Goal: Task Accomplishment & Management: Use online tool/utility

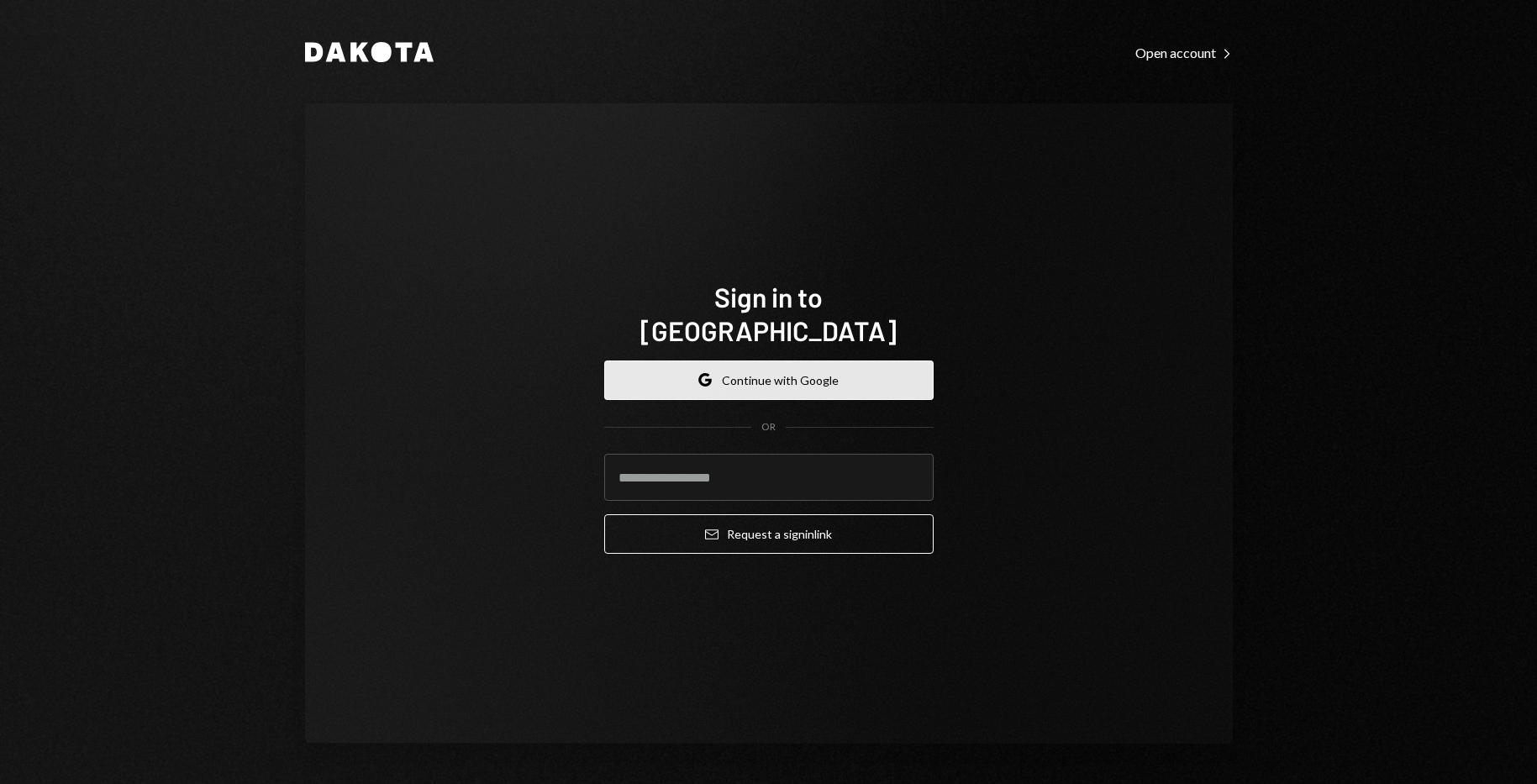
click at [754, 361] on button "Google Continue with Google" at bounding box center [768, 380] width 329 height 40
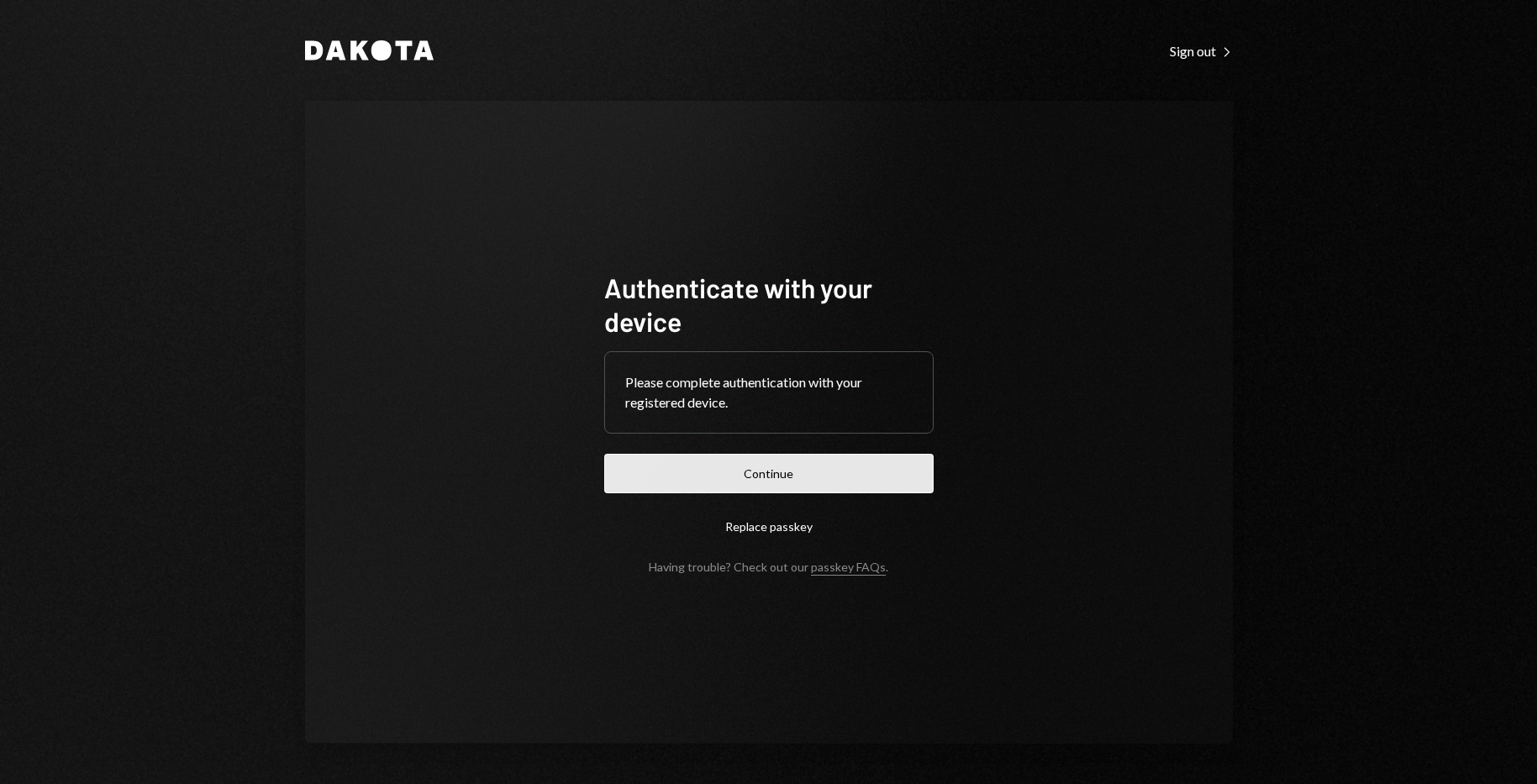
click at [770, 470] on button "Continue" at bounding box center [768, 473] width 329 height 40
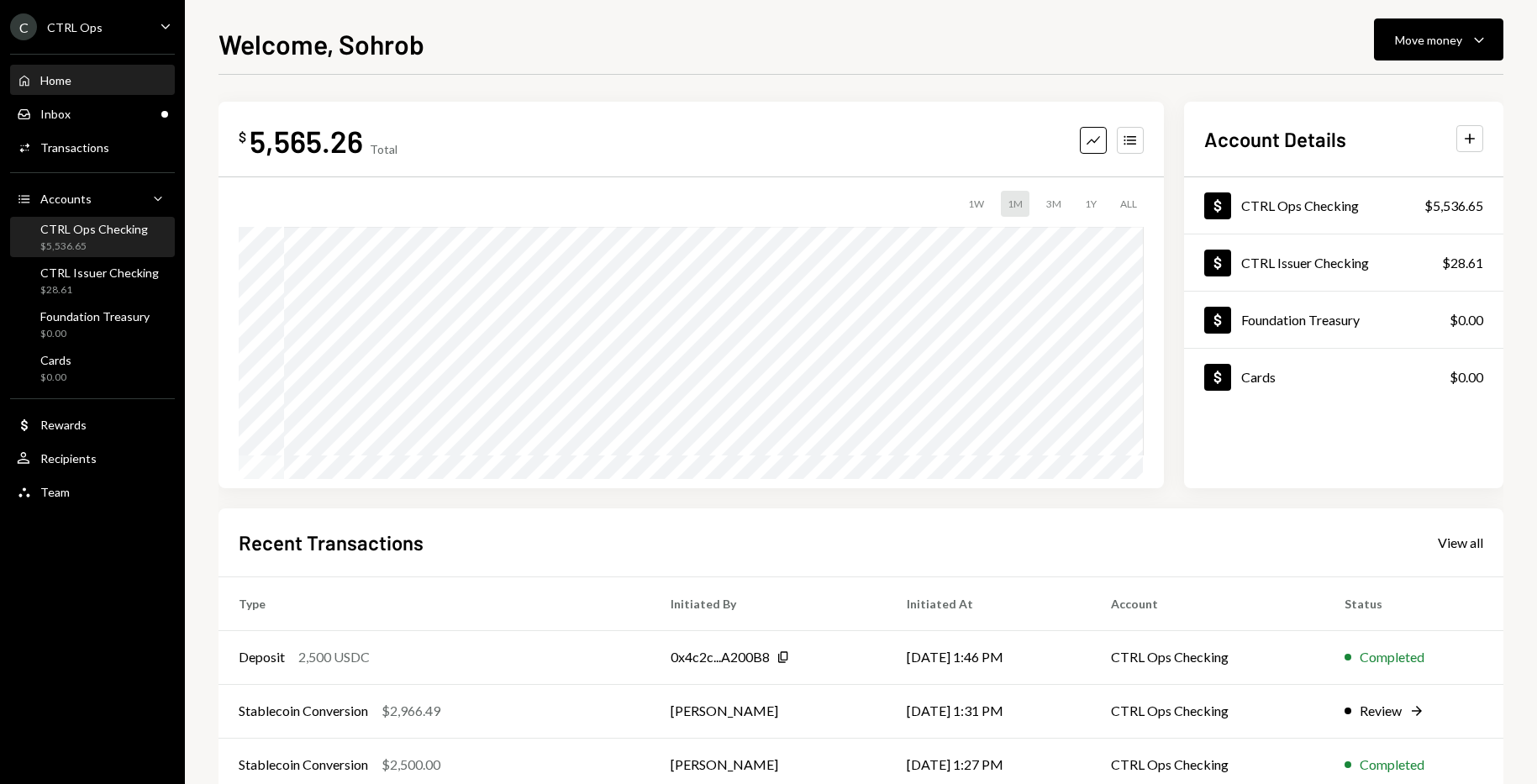
click at [90, 233] on div "CTRL Ops Checking" at bounding box center [94, 229] width 108 height 14
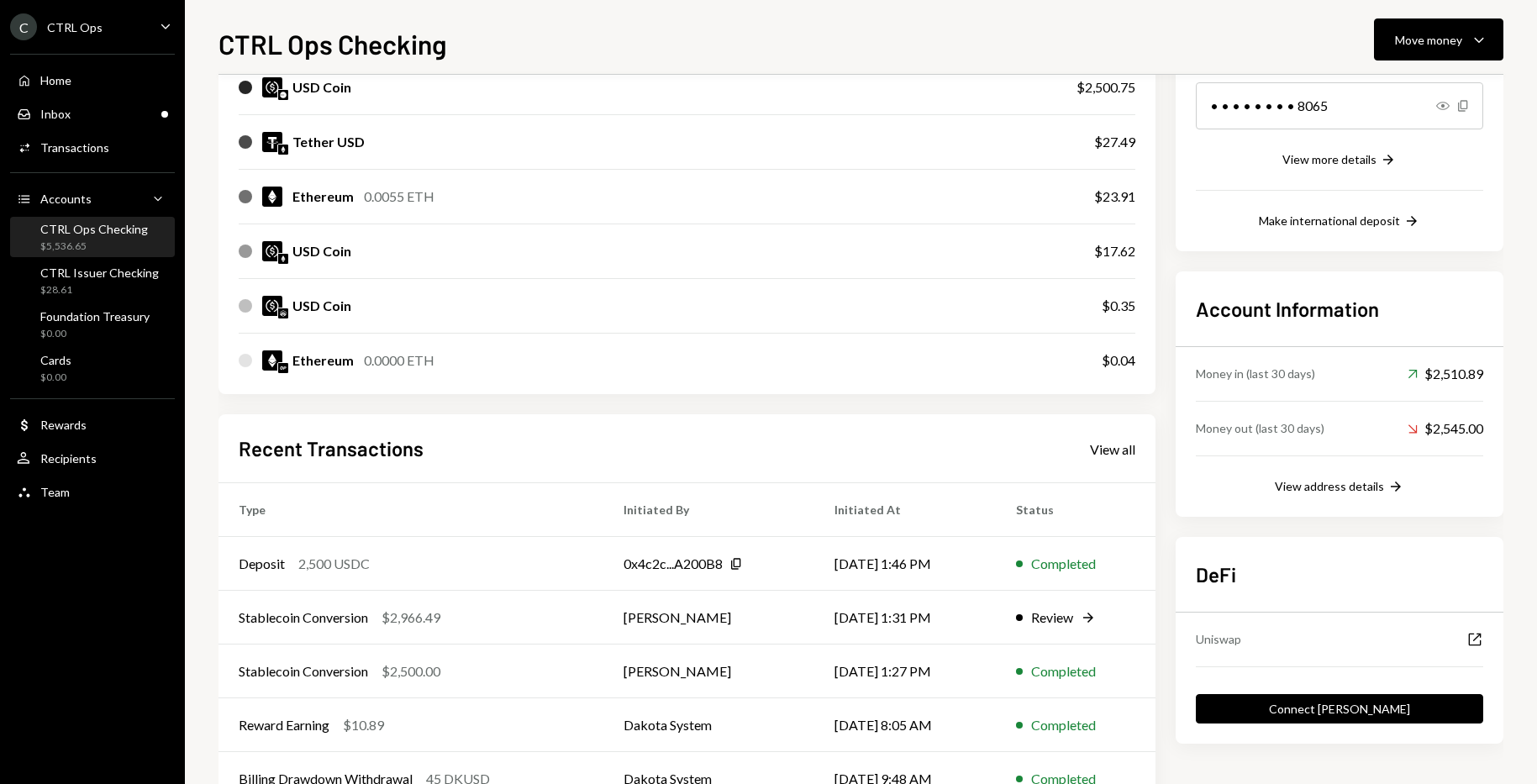
scroll to position [288, 0]
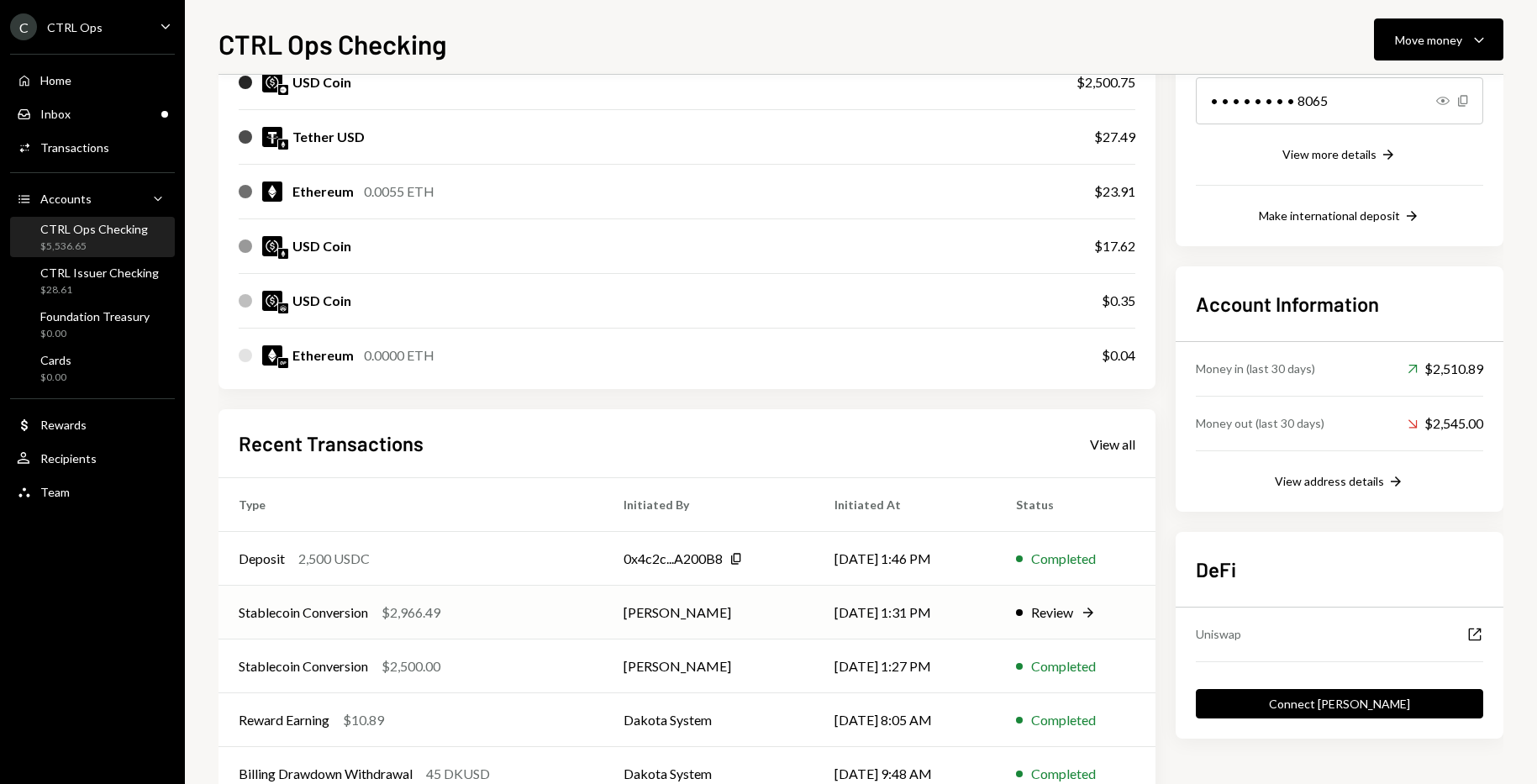
click at [1084, 611] on icon "Right Arrow" at bounding box center [1088, 612] width 17 height 17
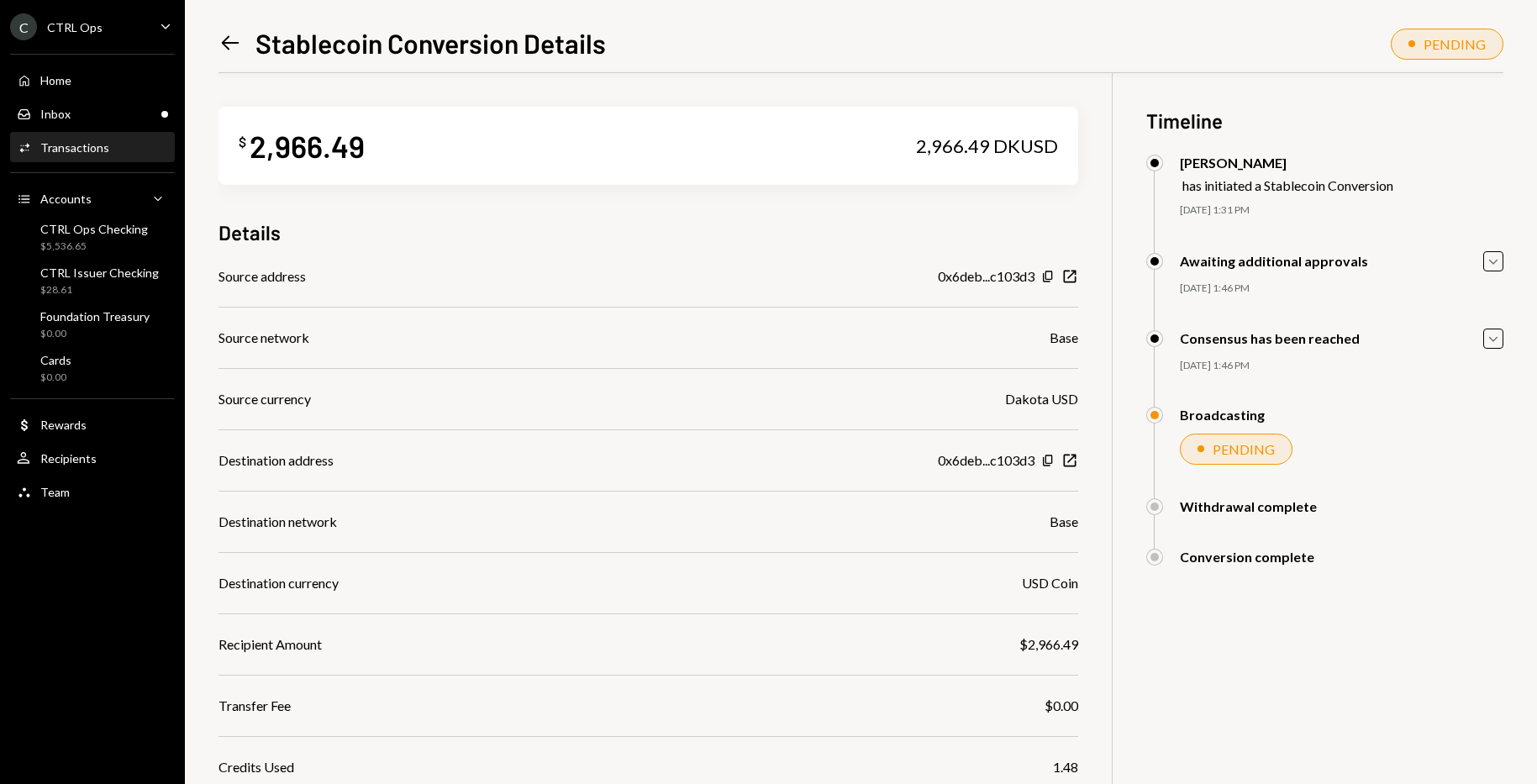
scroll to position [140, 0]
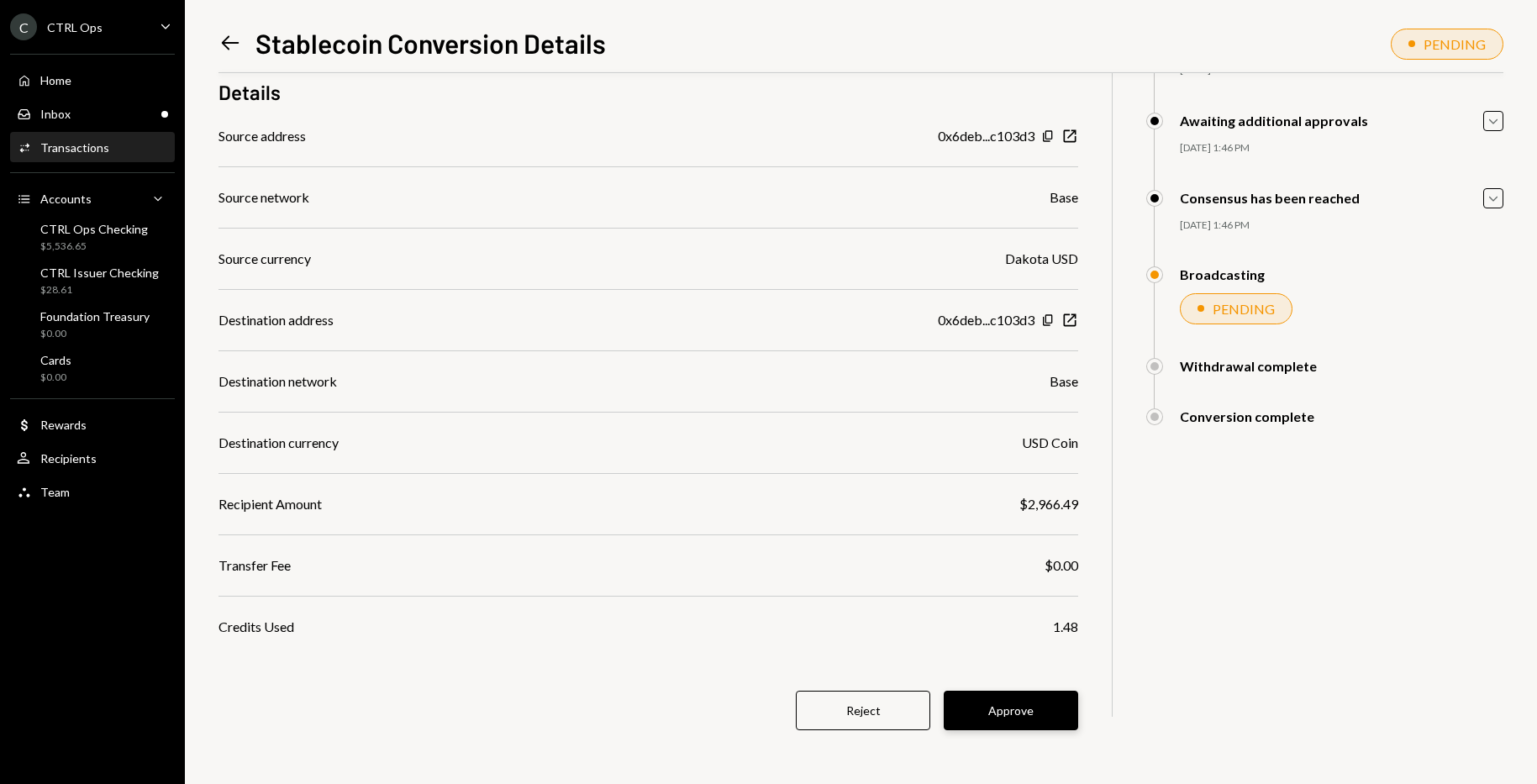
click at [1028, 716] on button "Approve" at bounding box center [1011, 710] width 134 height 40
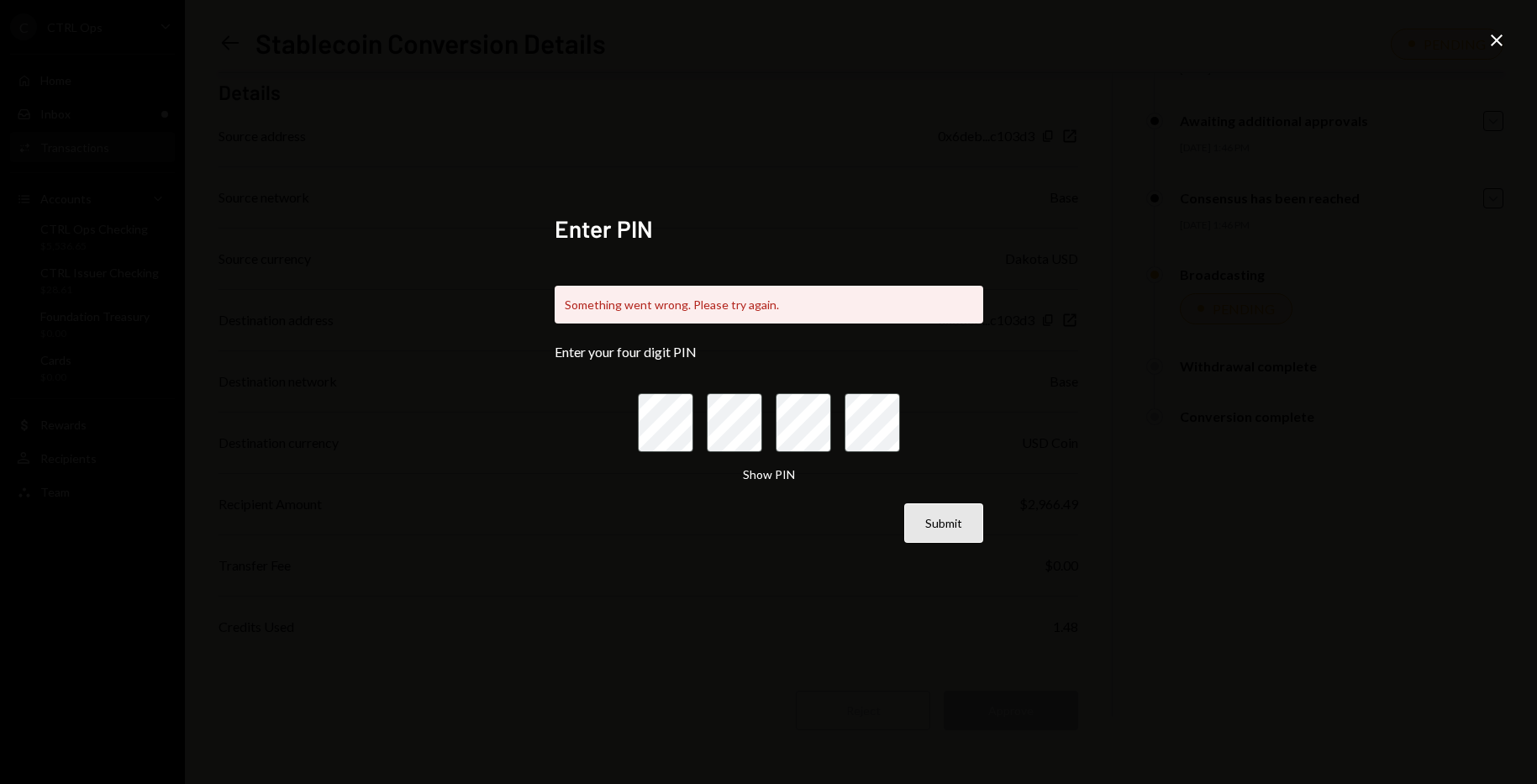
click at [944, 518] on button "Submit" at bounding box center [944, 522] width 79 height 40
click at [1505, 37] on icon "Close" at bounding box center [1497, 40] width 20 height 20
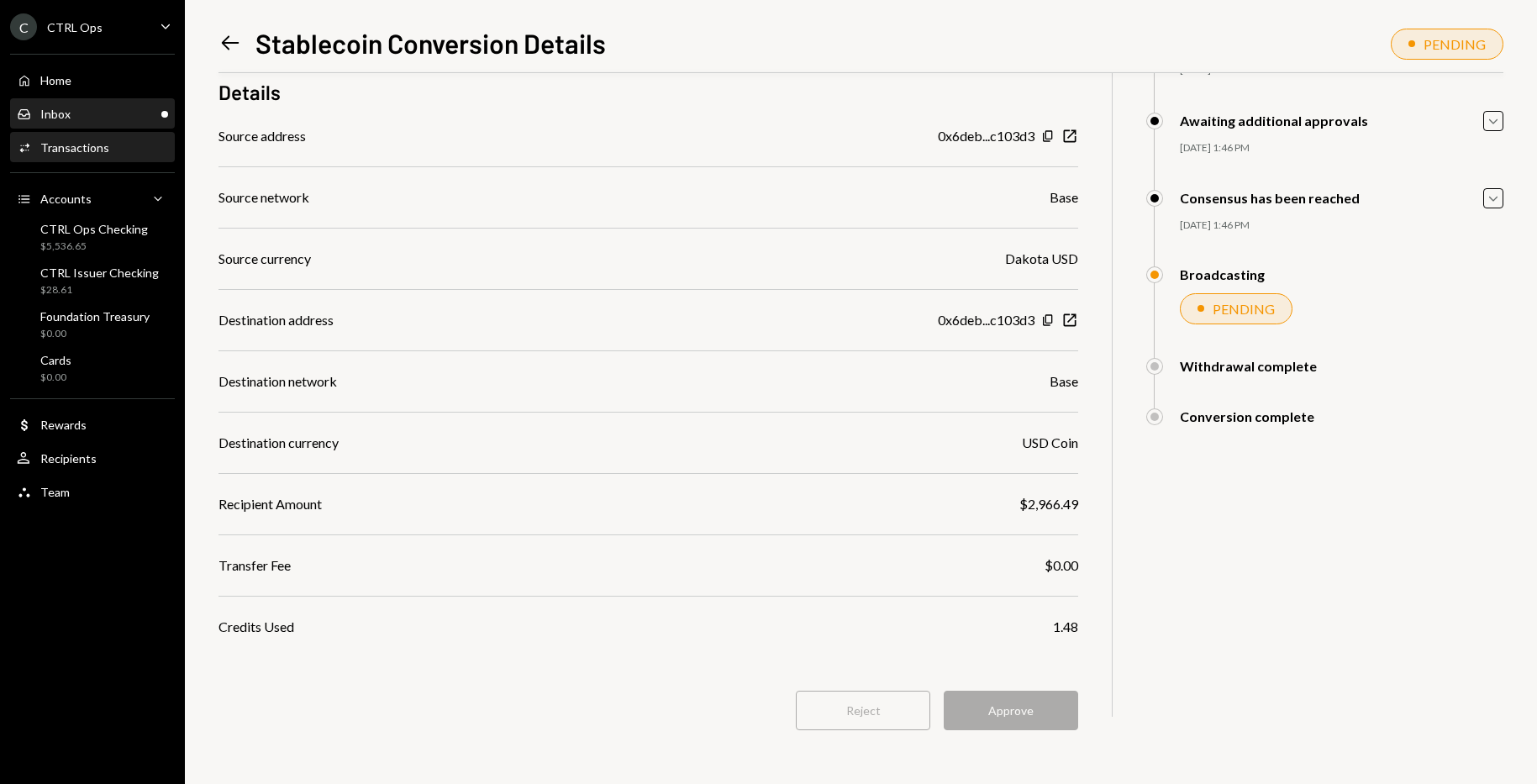
click at [68, 108] on div "Inbox" at bounding box center [55, 114] width 30 height 14
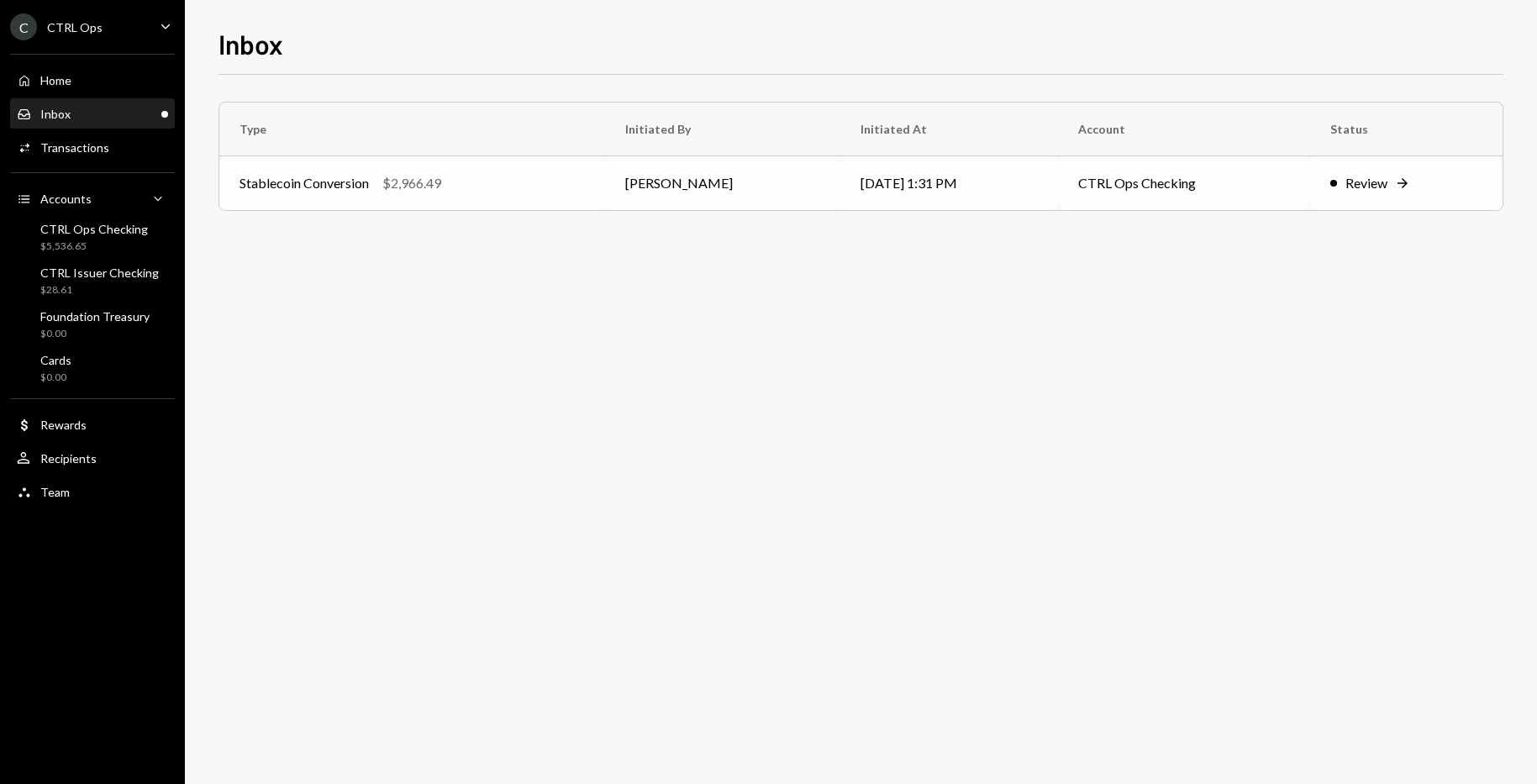
click at [1395, 180] on icon "Right Arrow" at bounding box center [1403, 183] width 17 height 17
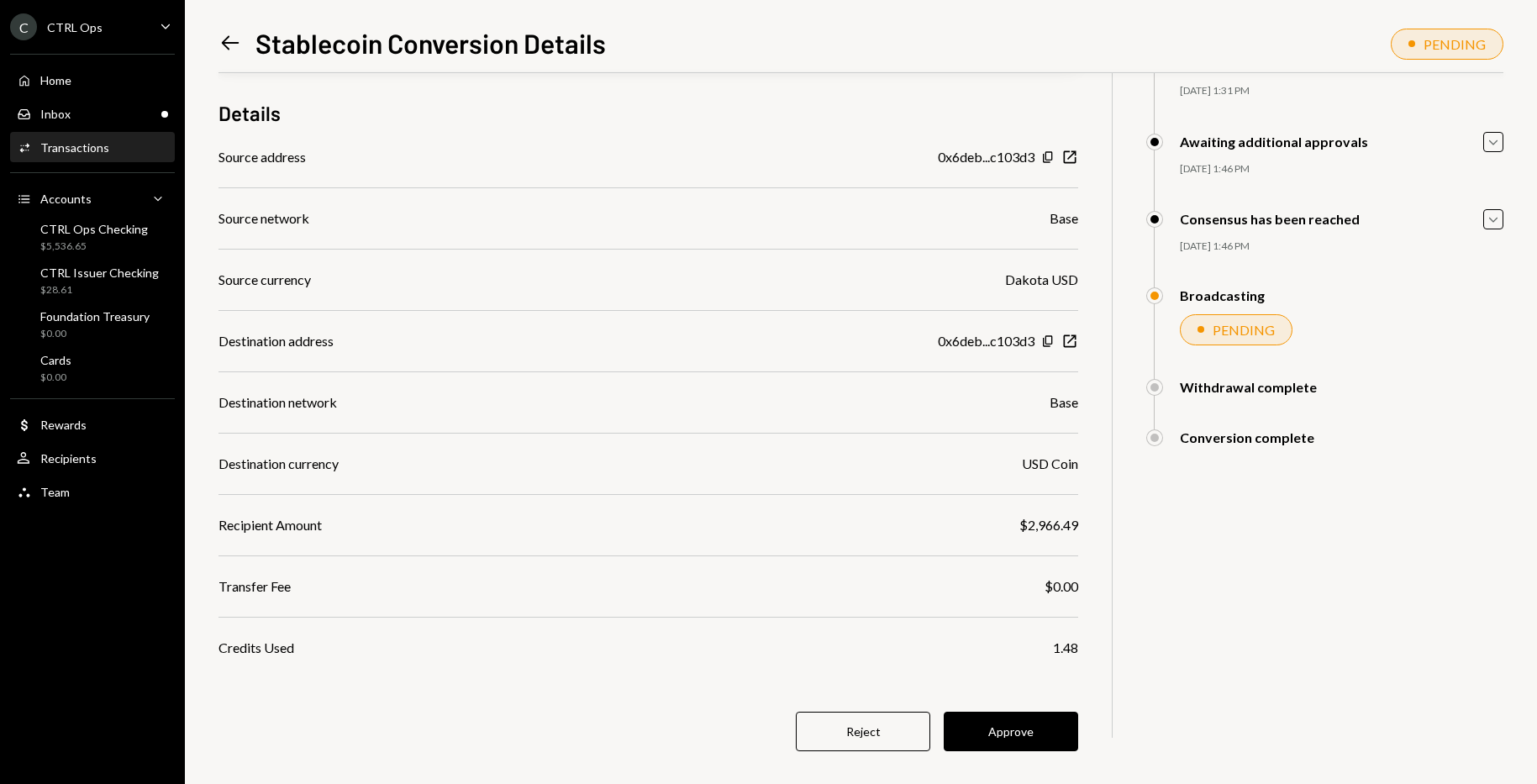
scroll to position [140, 0]
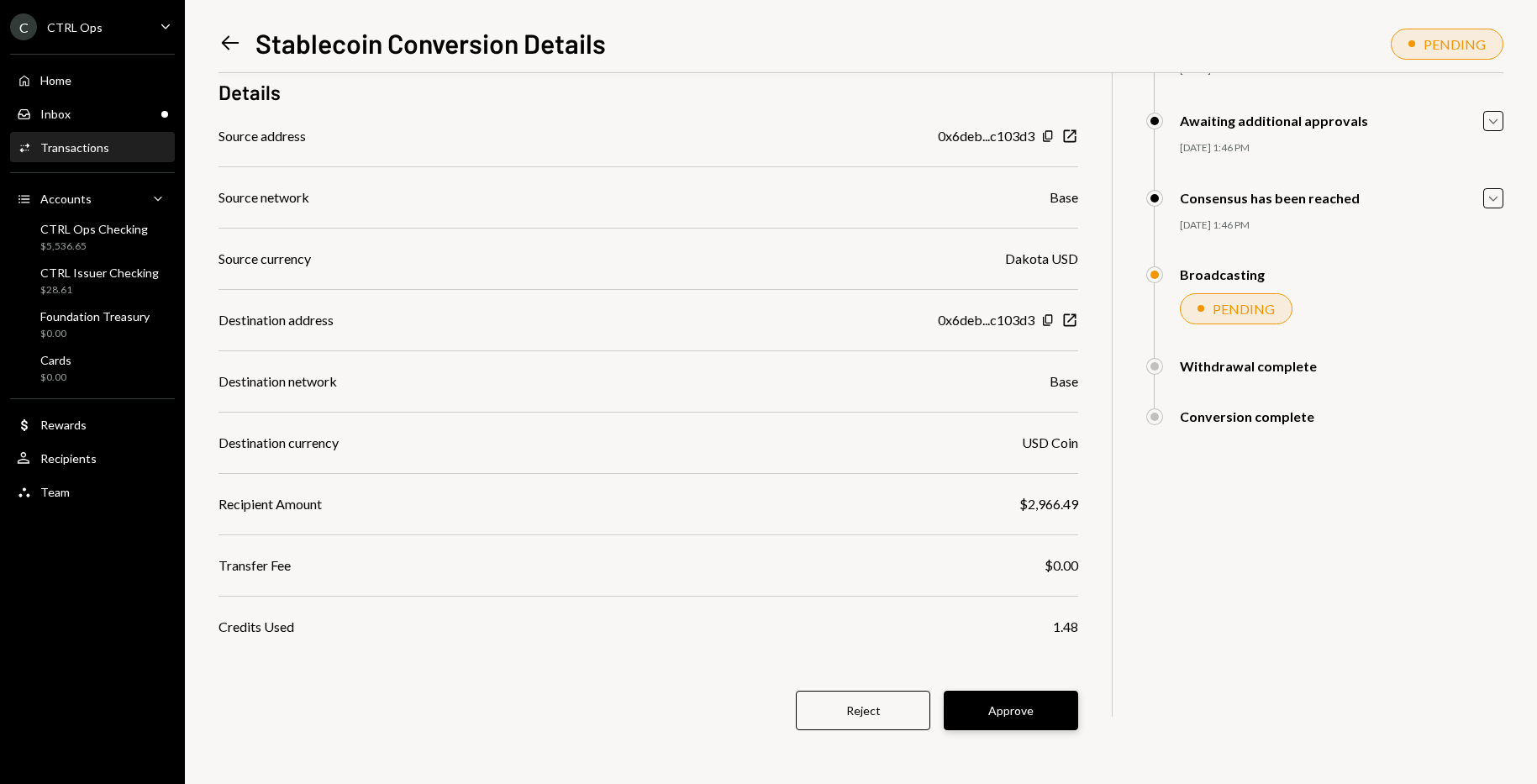
click at [1009, 697] on button "Approve" at bounding box center [1011, 710] width 134 height 40
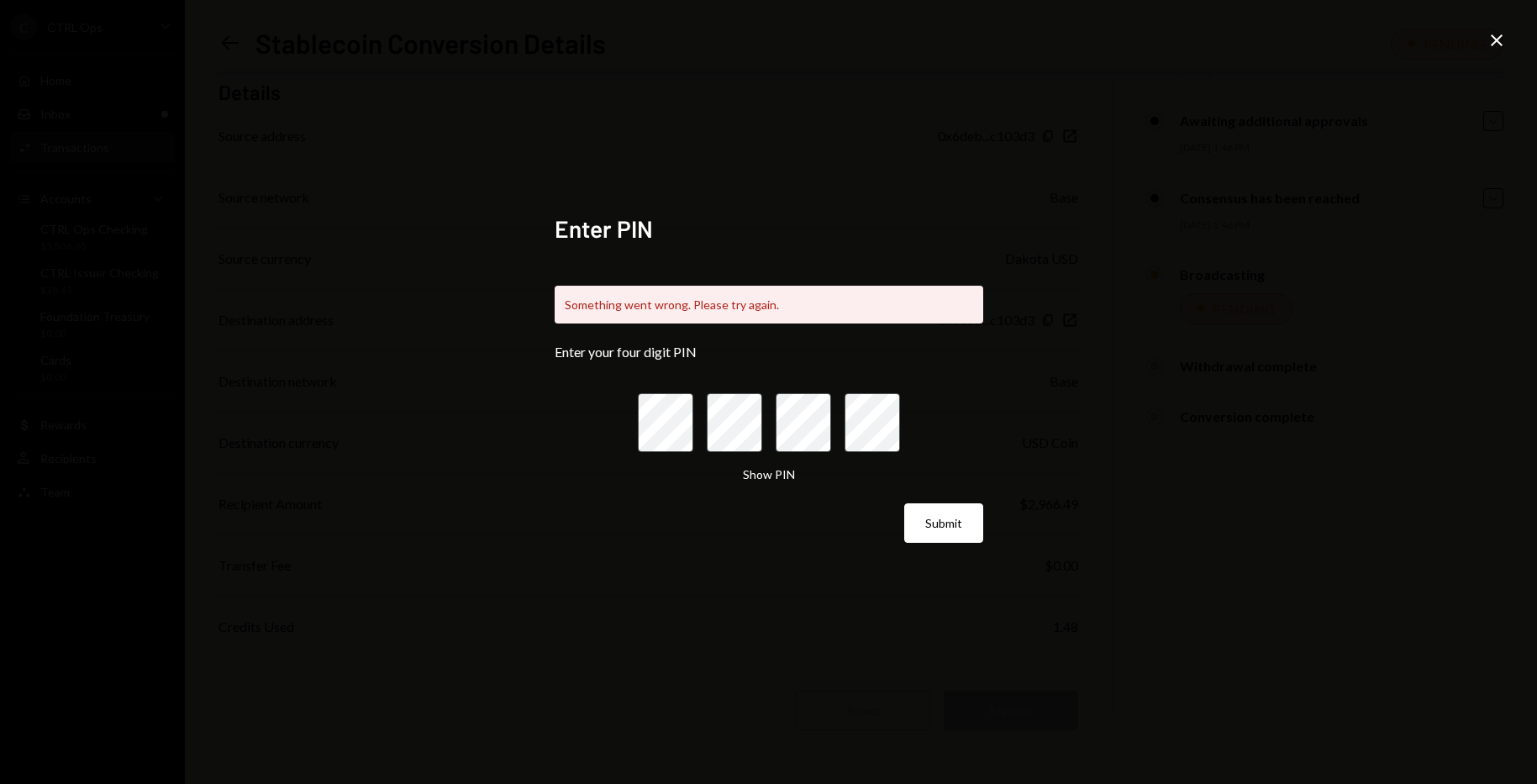
click at [1497, 40] on icon at bounding box center [1497, 40] width 11 height 11
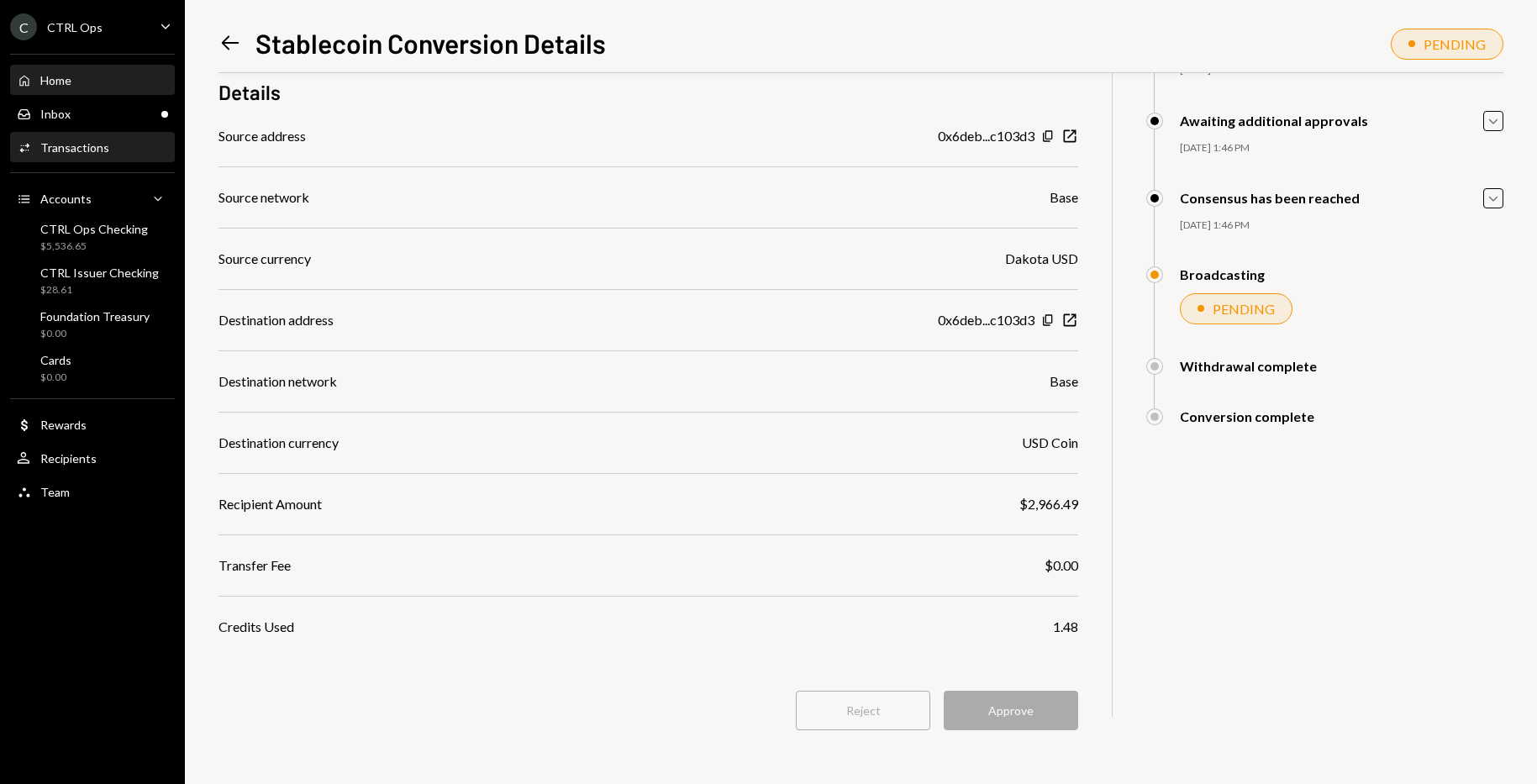
click at [54, 83] on div "Home" at bounding box center [55, 80] width 31 height 14
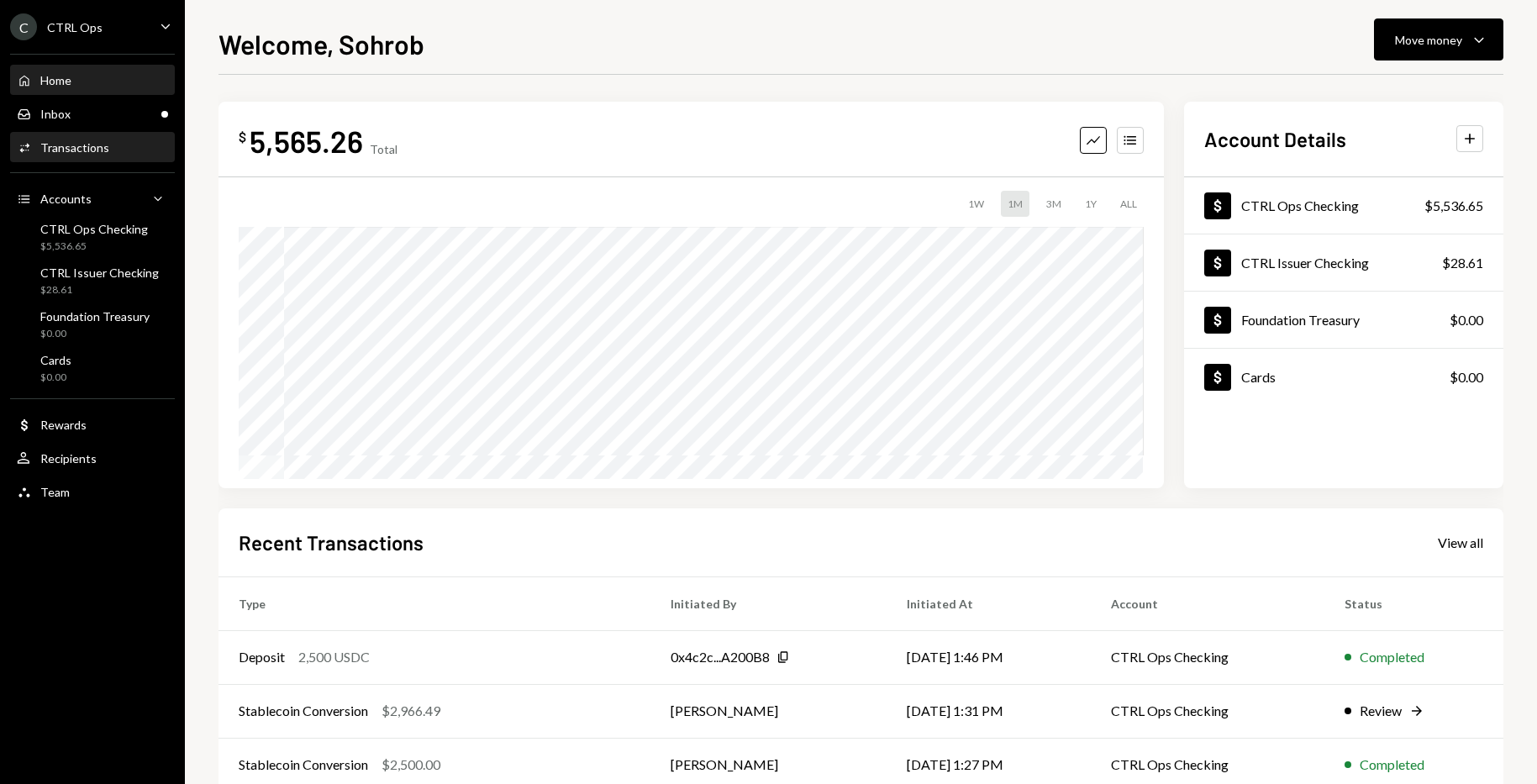
click at [68, 148] on div "Transactions" at bounding box center [75, 147] width 69 height 14
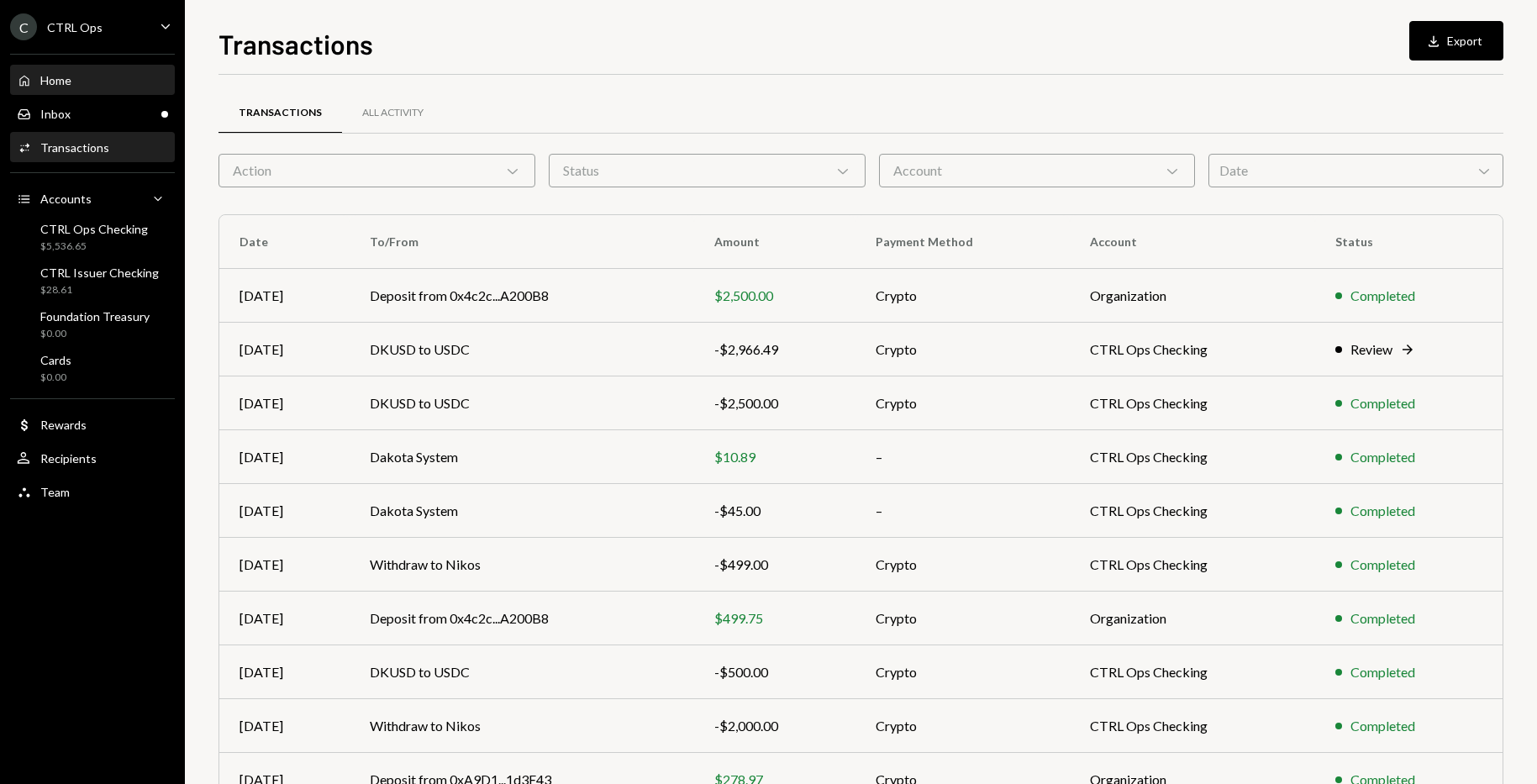
click at [81, 85] on div "Home Home" at bounding box center [92, 80] width 151 height 15
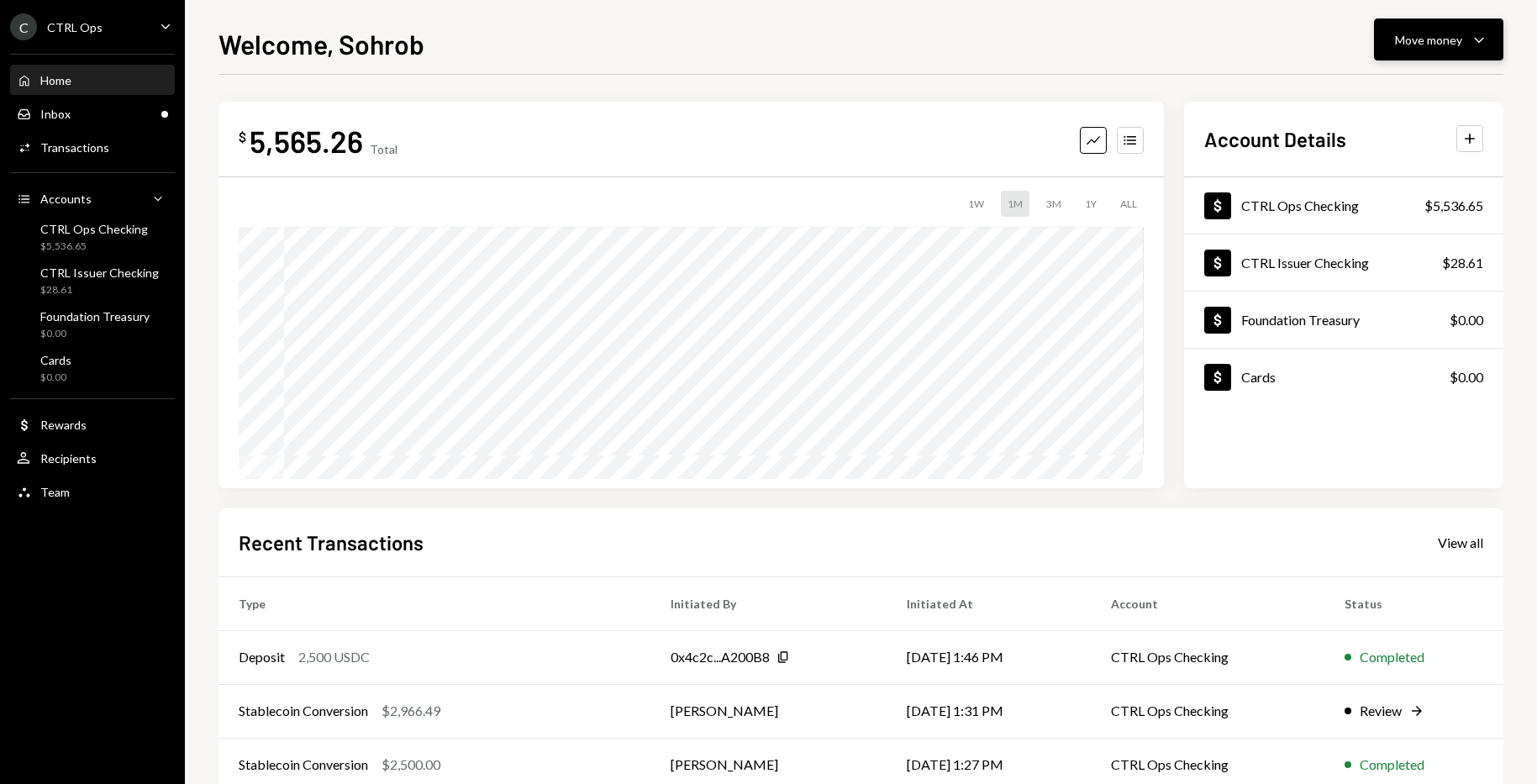
click at [1425, 40] on div "Move money" at bounding box center [1429, 40] width 68 height 18
click at [1385, 80] on div "Withdraw Send" at bounding box center [1412, 90] width 168 height 38
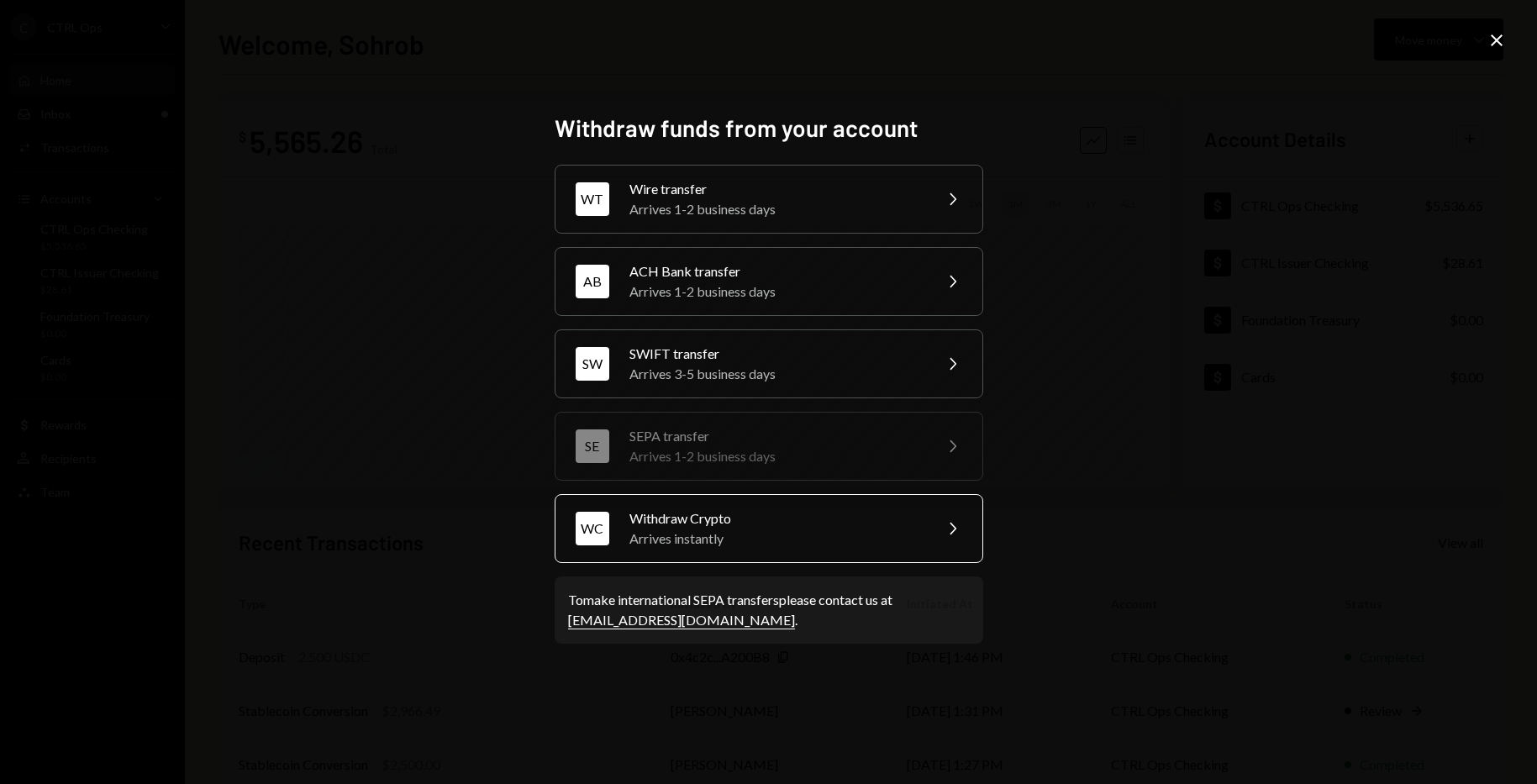
click at [715, 519] on div "Withdraw Crypto" at bounding box center [776, 518] width 292 height 20
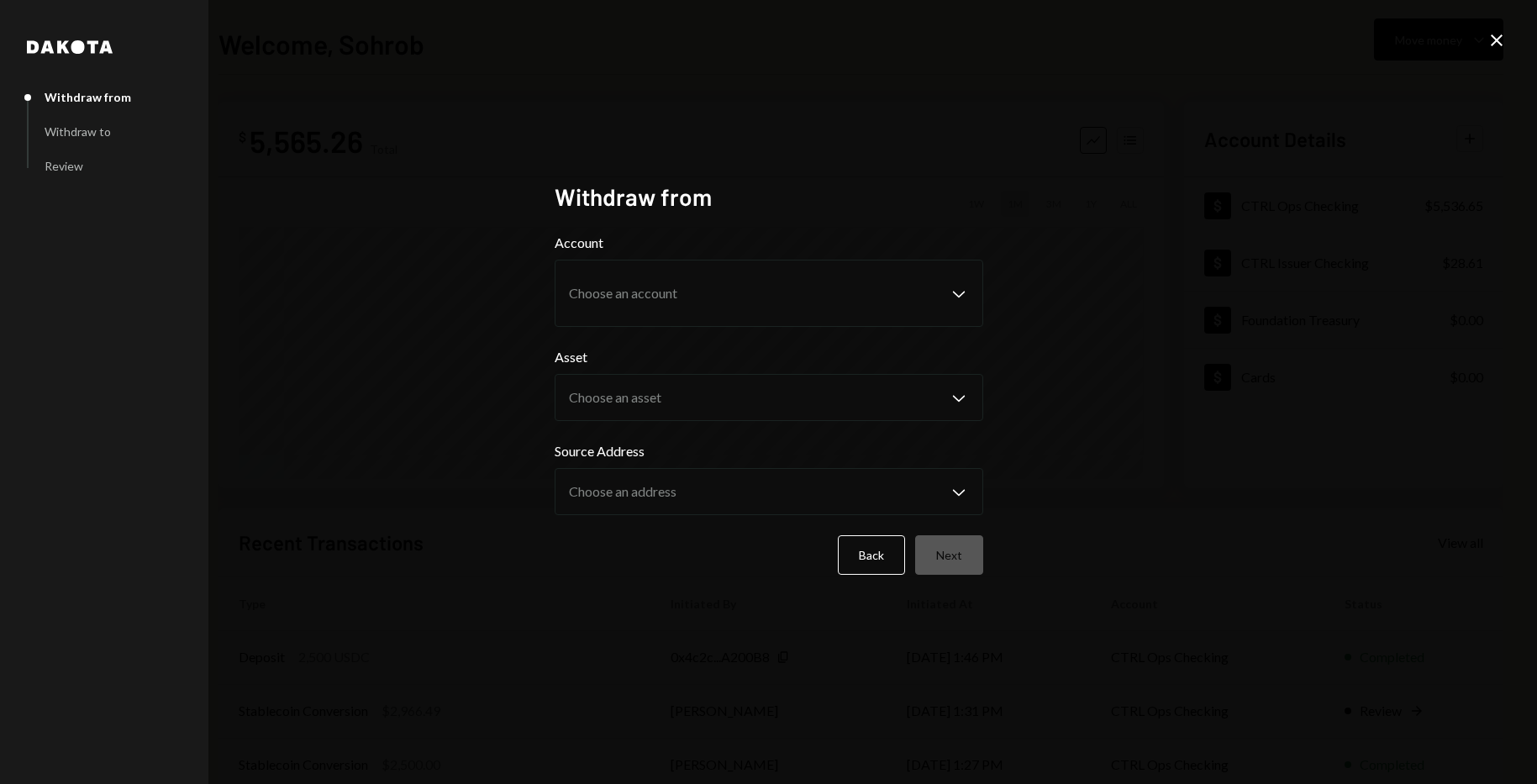
click at [723, 327] on div "Account Choose an account Chevron Down" at bounding box center [769, 279] width 429 height 94
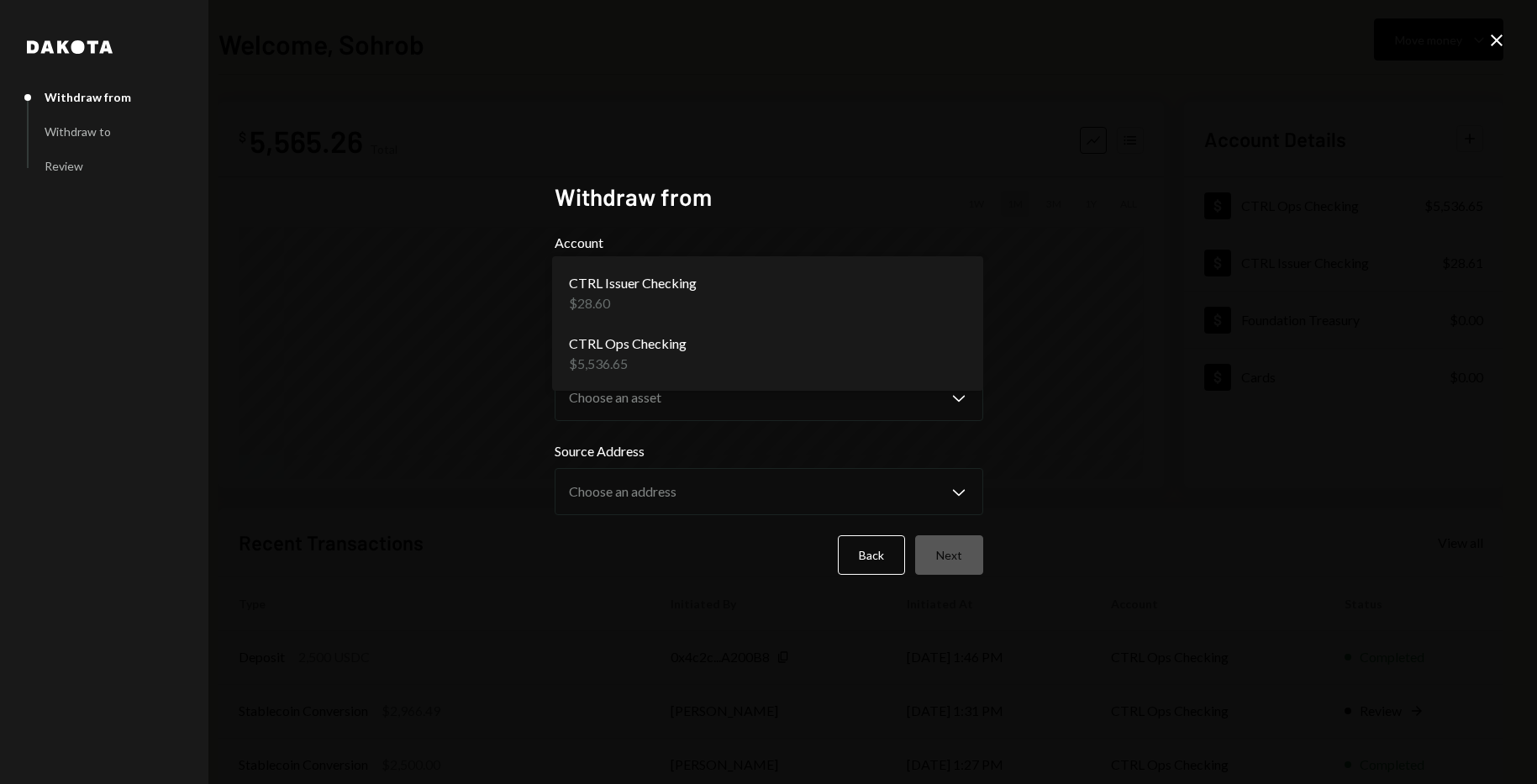
click at [709, 306] on body "C CTRL Ops Caret Down Home Home Inbox Inbox Activities Transactions Accounts Ac…" at bounding box center [768, 392] width 1537 height 784
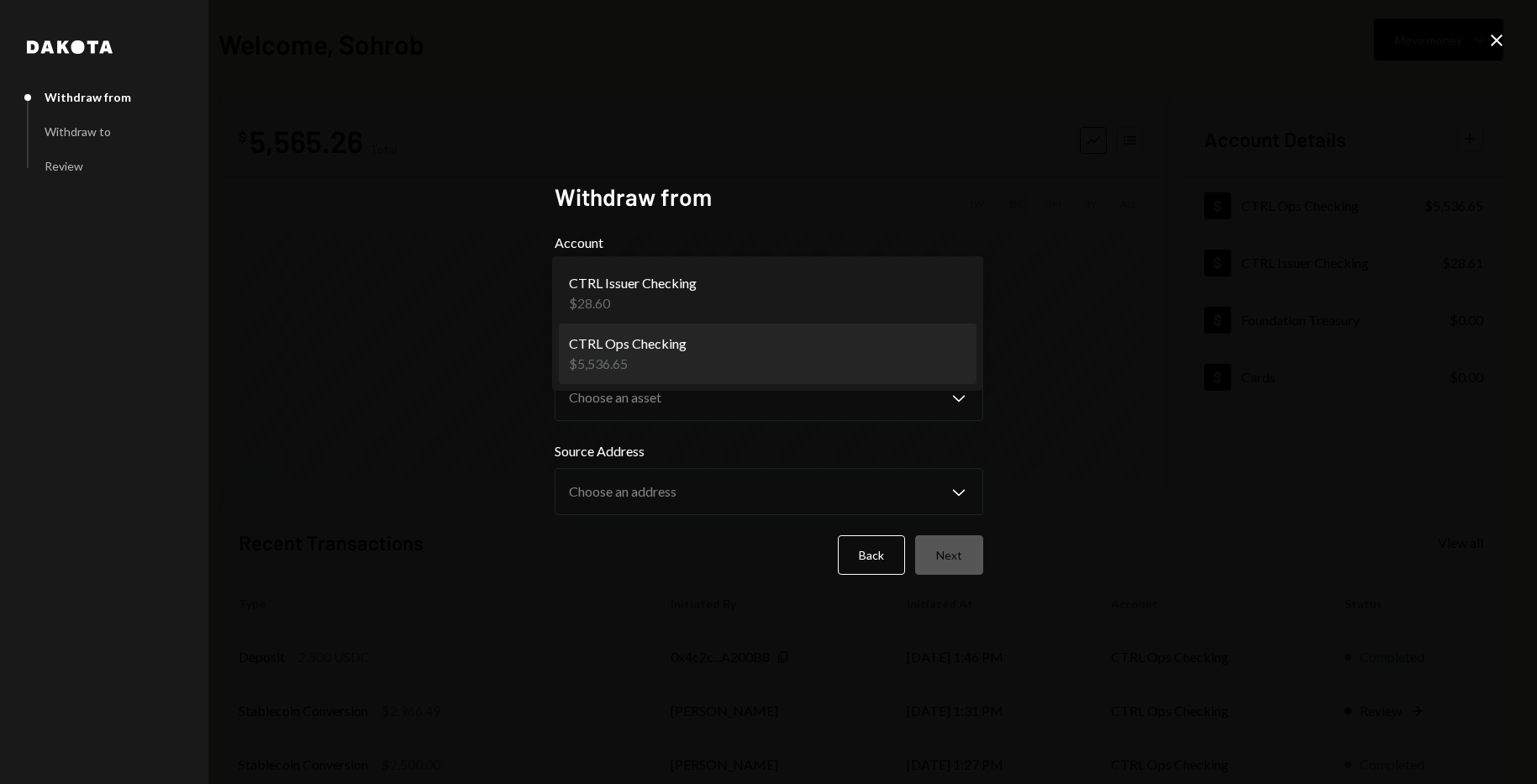
select select "**********"
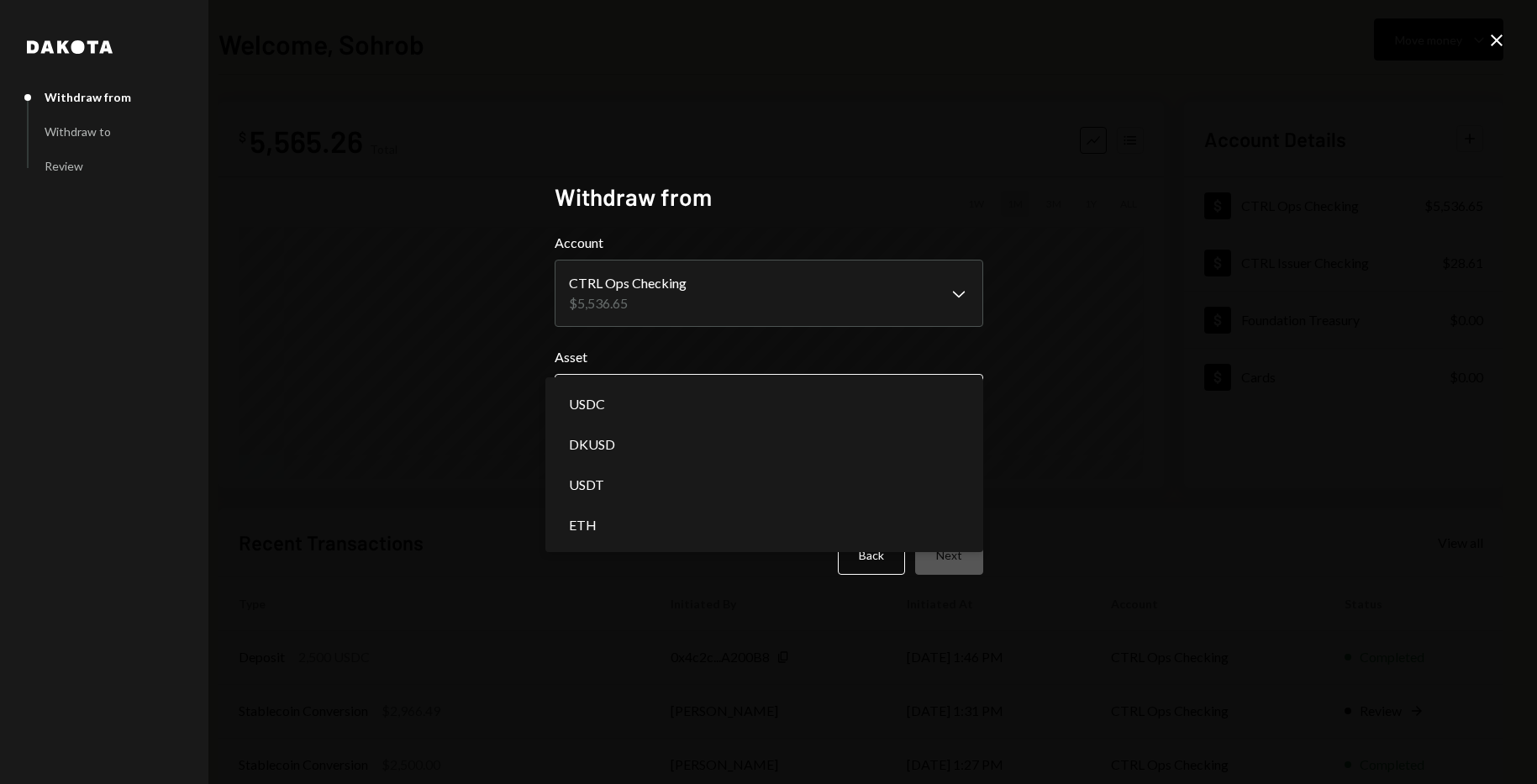
click at [719, 399] on body "C CTRL Ops Caret Down Home Home Inbox Inbox Activities Transactions Accounts Ac…" at bounding box center [768, 392] width 1537 height 784
select select "****"
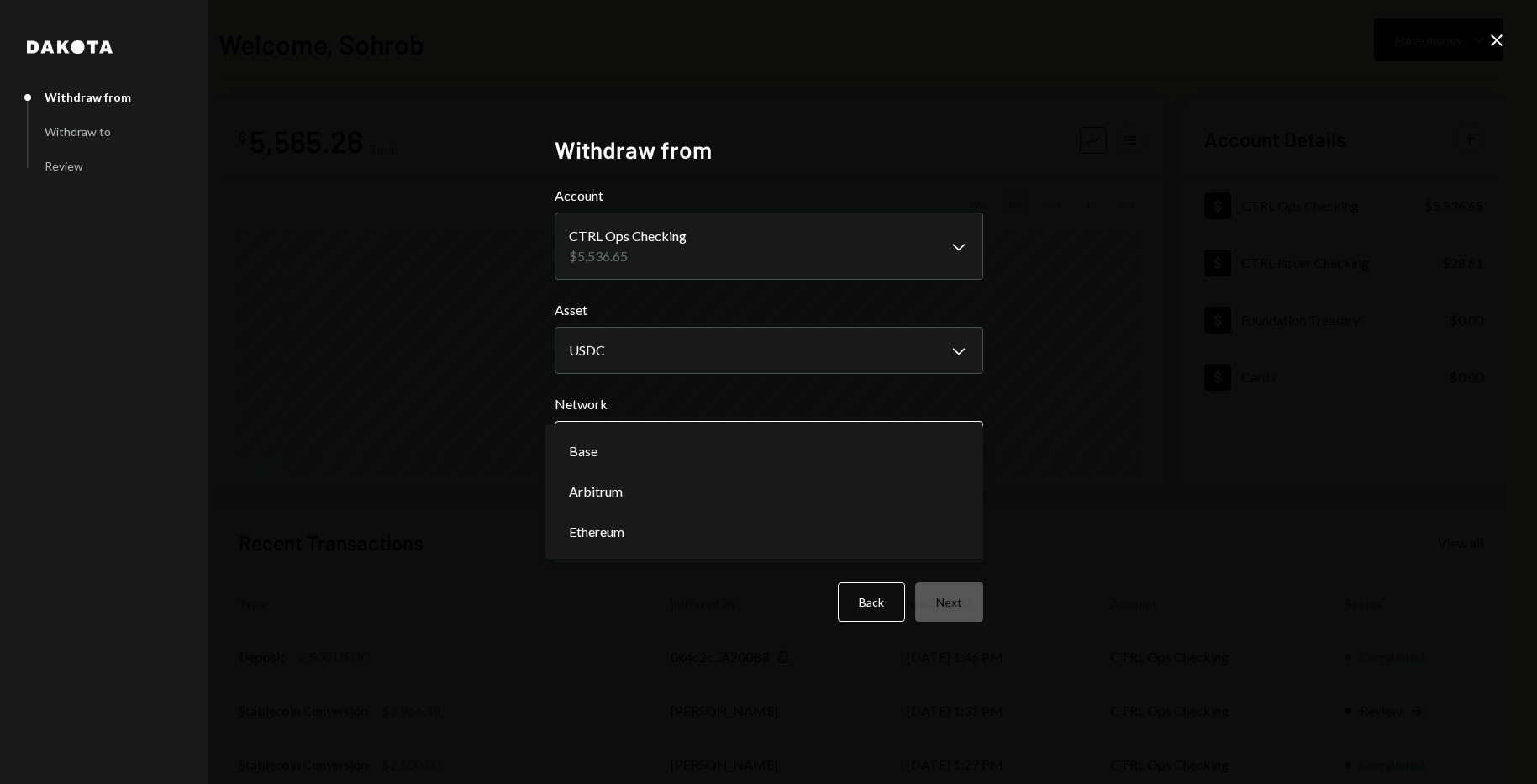
click at [725, 448] on body "C CTRL Ops Caret Down Home Home Inbox Inbox Activities Transactions Accounts Ac…" at bounding box center [768, 392] width 1537 height 784
select select "**********"
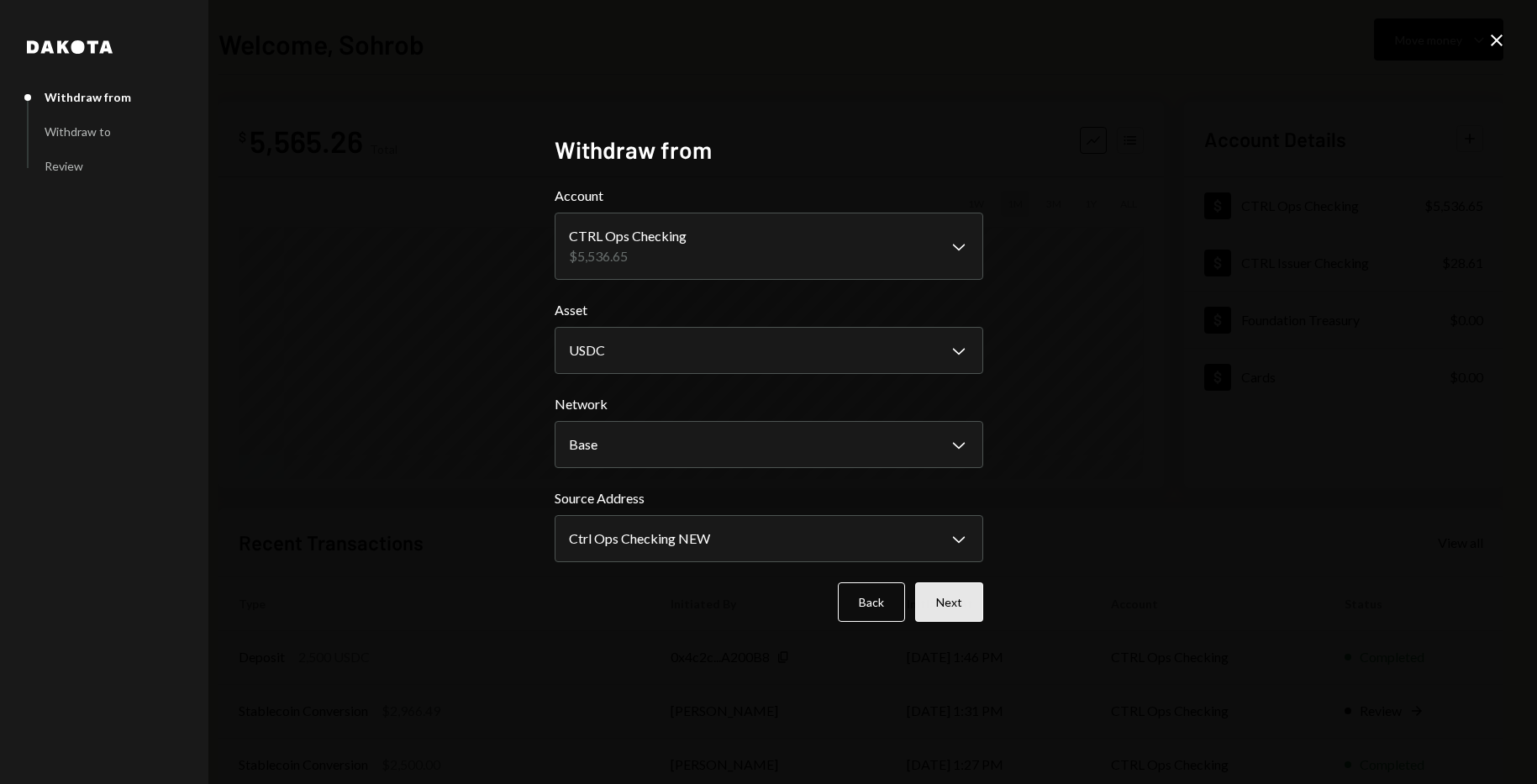
click at [949, 603] on button "Next" at bounding box center [949, 601] width 69 height 40
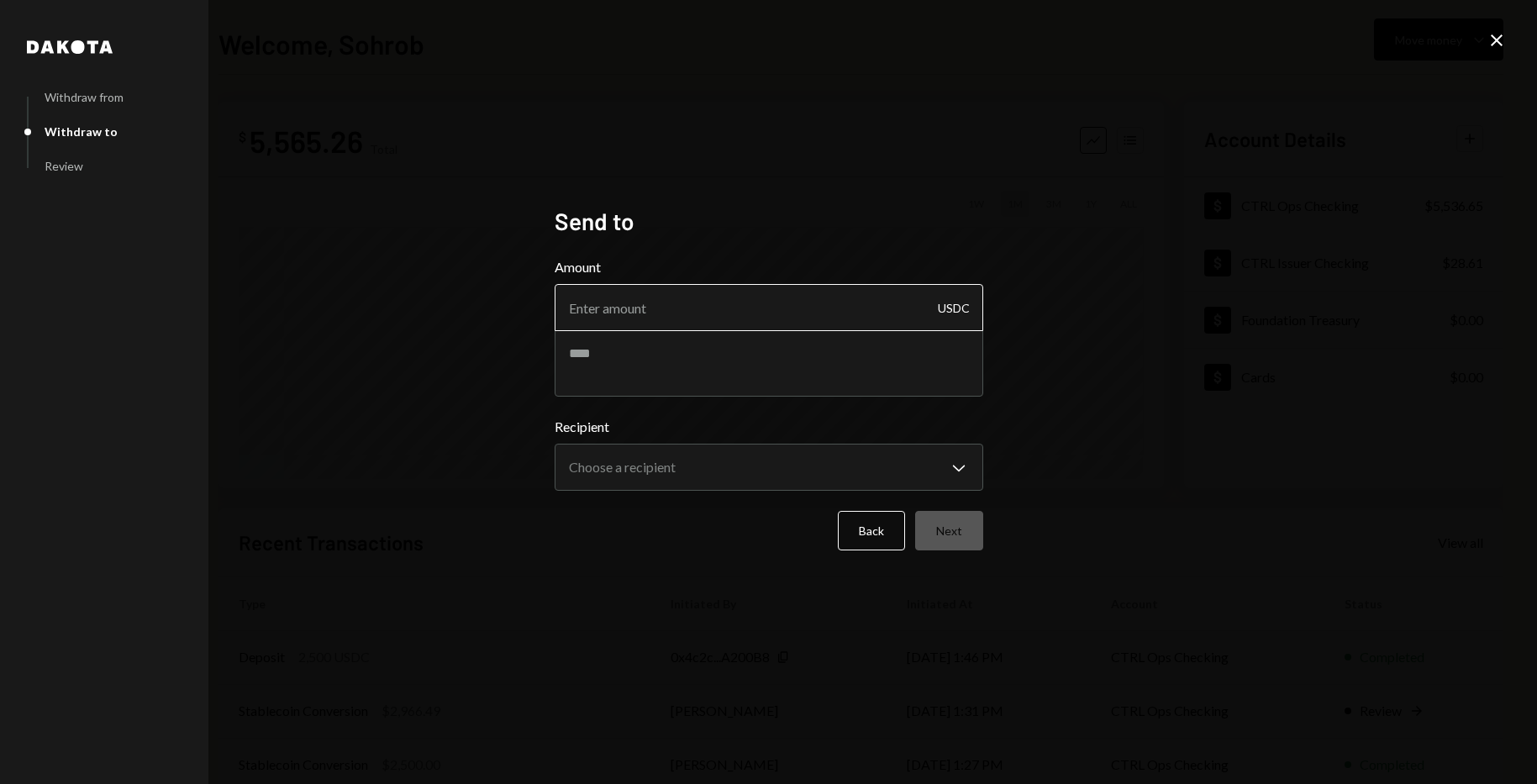
click at [931, 301] on input "Amount" at bounding box center [769, 307] width 429 height 47
type input "2500"
click at [799, 471] on body "C CTRL Ops Caret Down Home Home Inbox Inbox Activities Transactions Accounts Ac…" at bounding box center [768, 392] width 1537 height 784
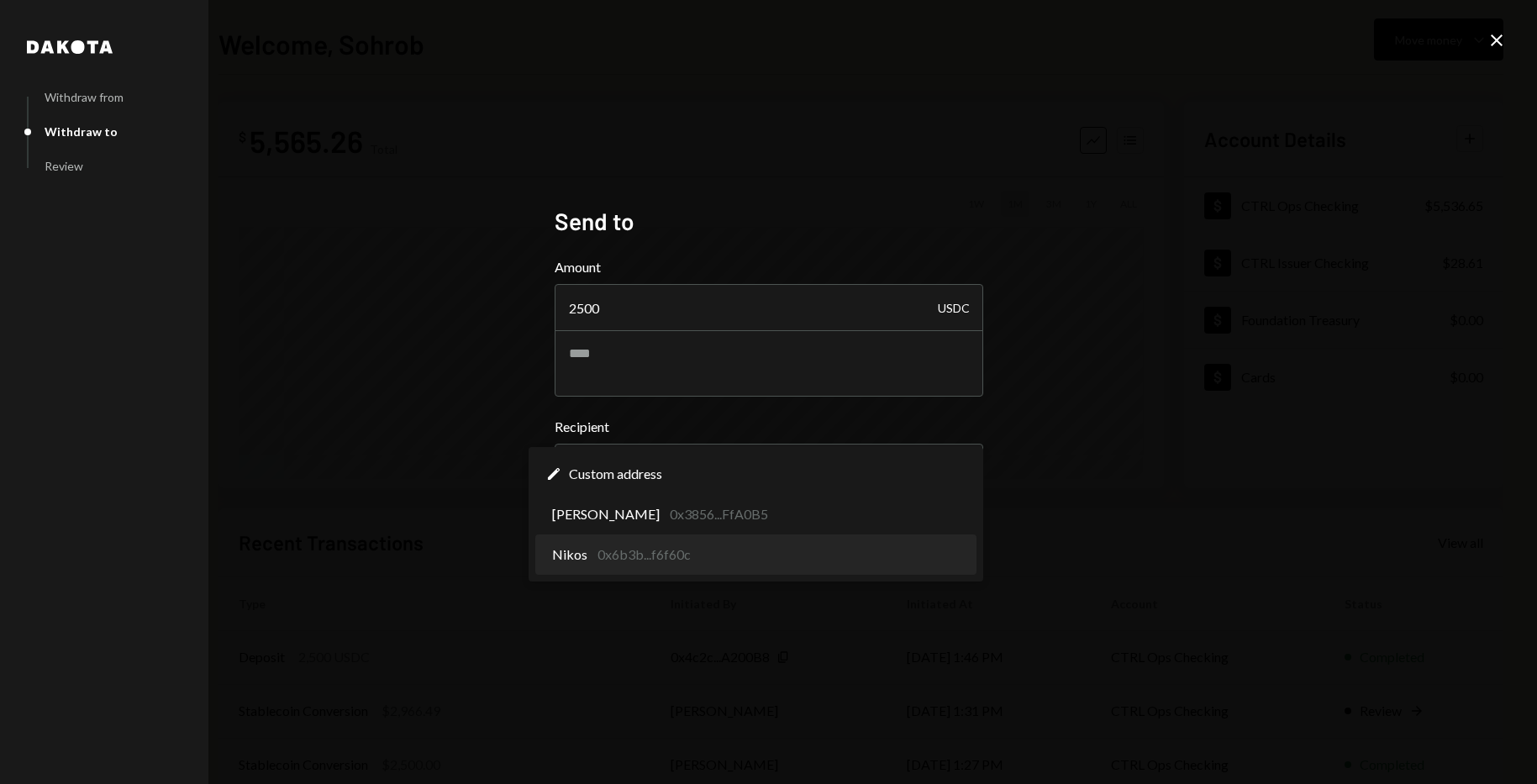
select select "**********"
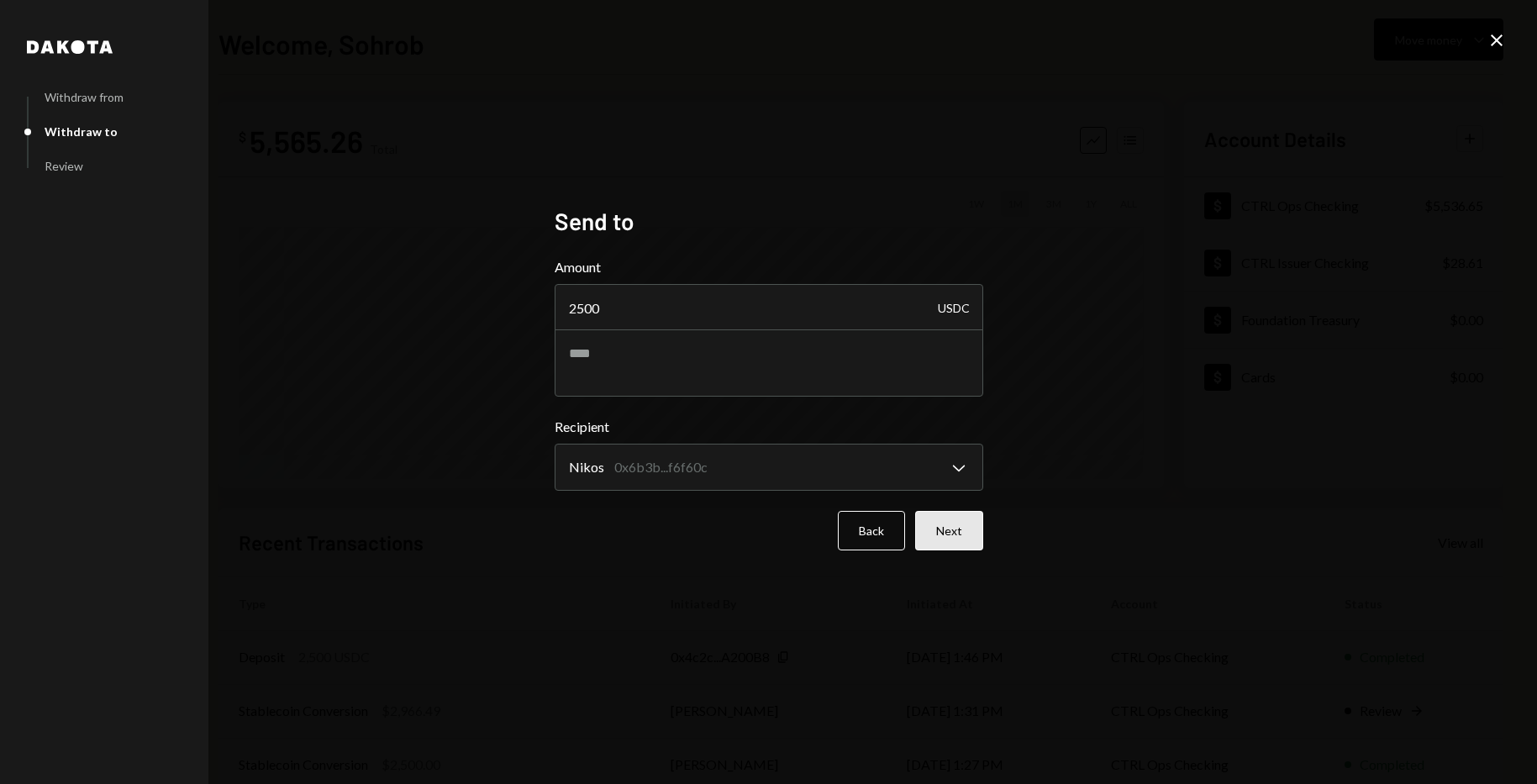
click at [954, 519] on button "Next" at bounding box center [949, 530] width 69 height 40
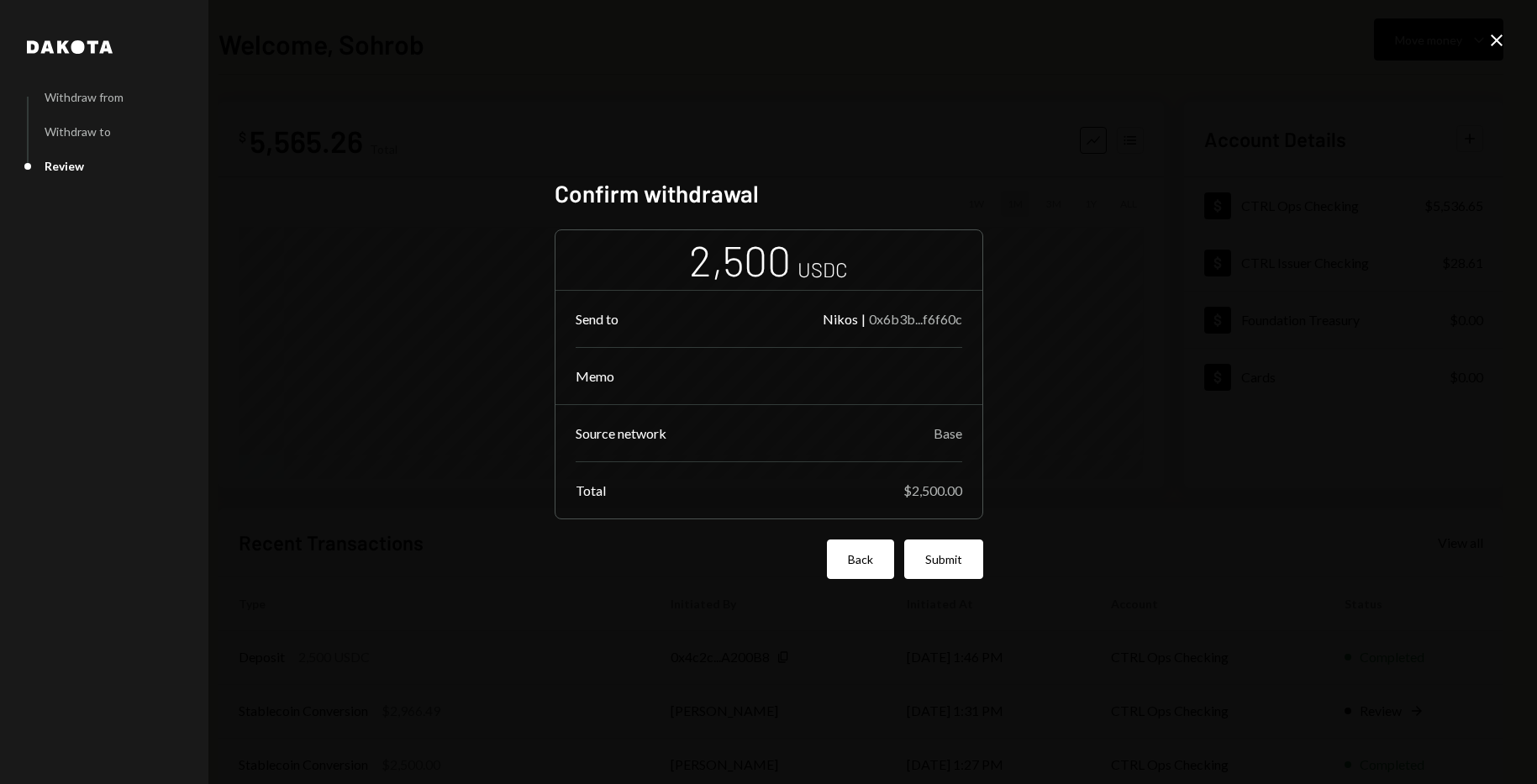
click at [870, 539] on button "Back" at bounding box center [861, 558] width 68 height 40
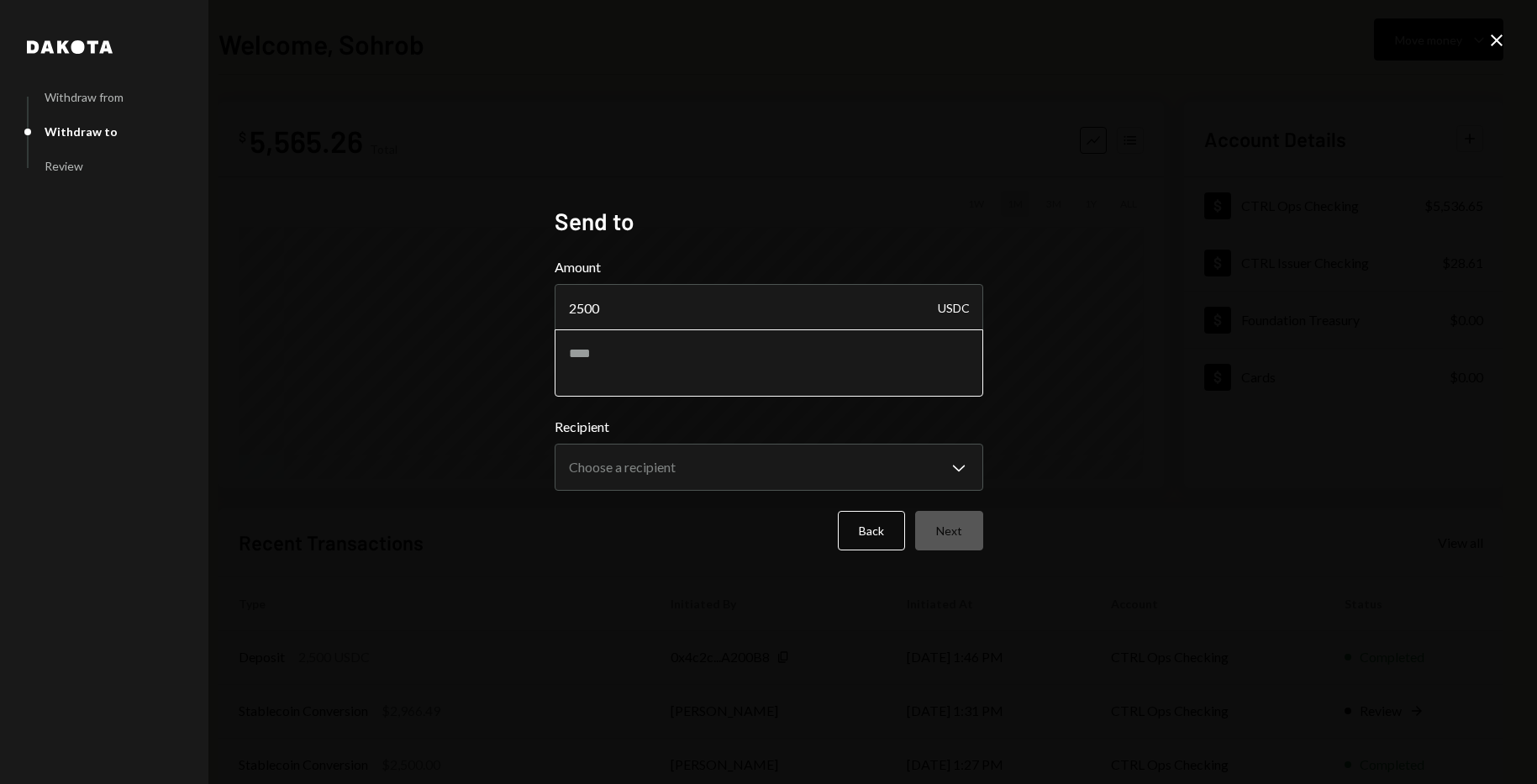
click at [663, 343] on textarea at bounding box center [769, 363] width 429 height 68
click at [617, 356] on textarea at bounding box center [769, 363] width 429 height 68
type textarea "**********"
click at [848, 466] on body "C CTRL Ops Caret Down Home Home Inbox Inbox Activities Transactions Accounts Ac…" at bounding box center [768, 392] width 1537 height 784
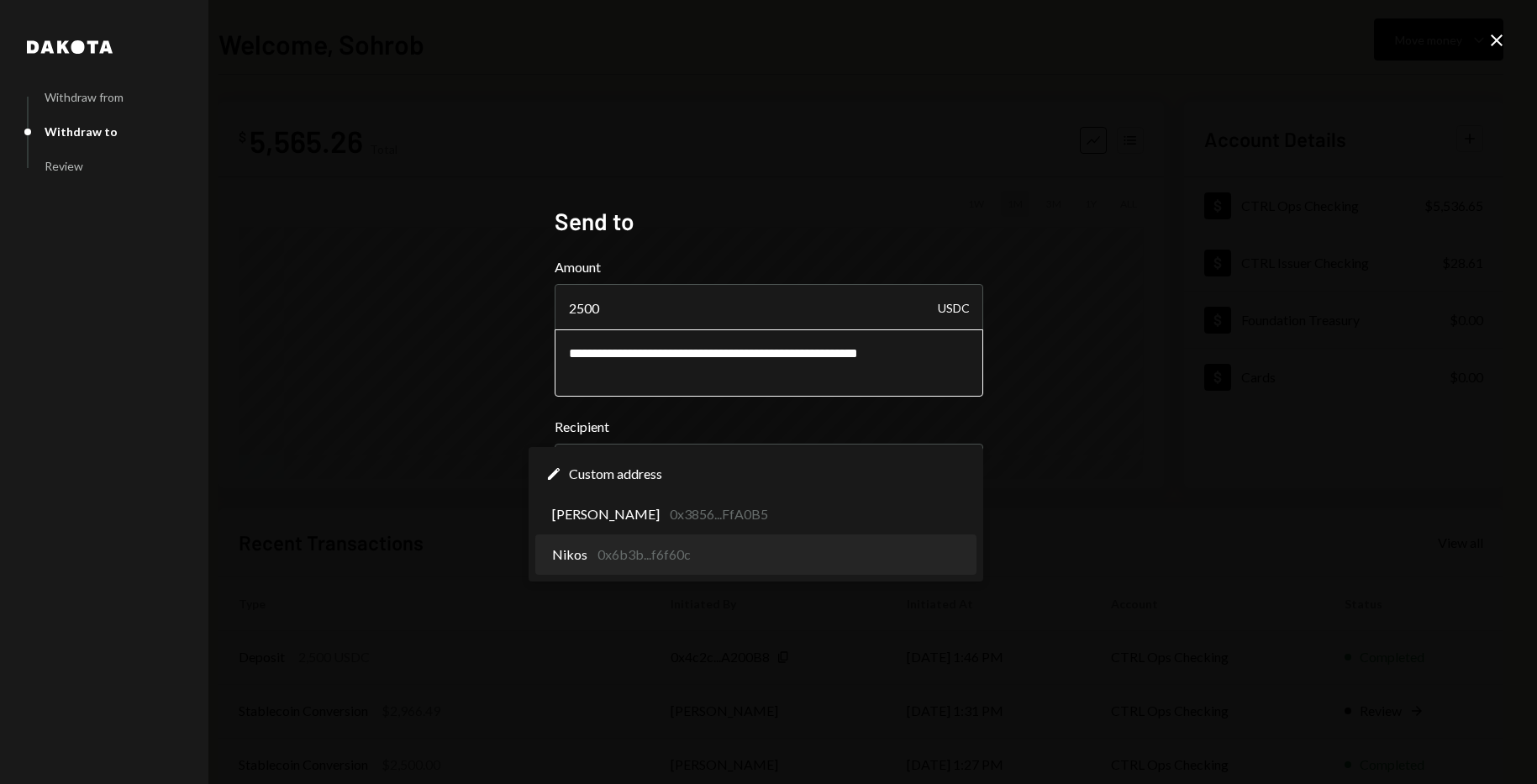
select select "**********"
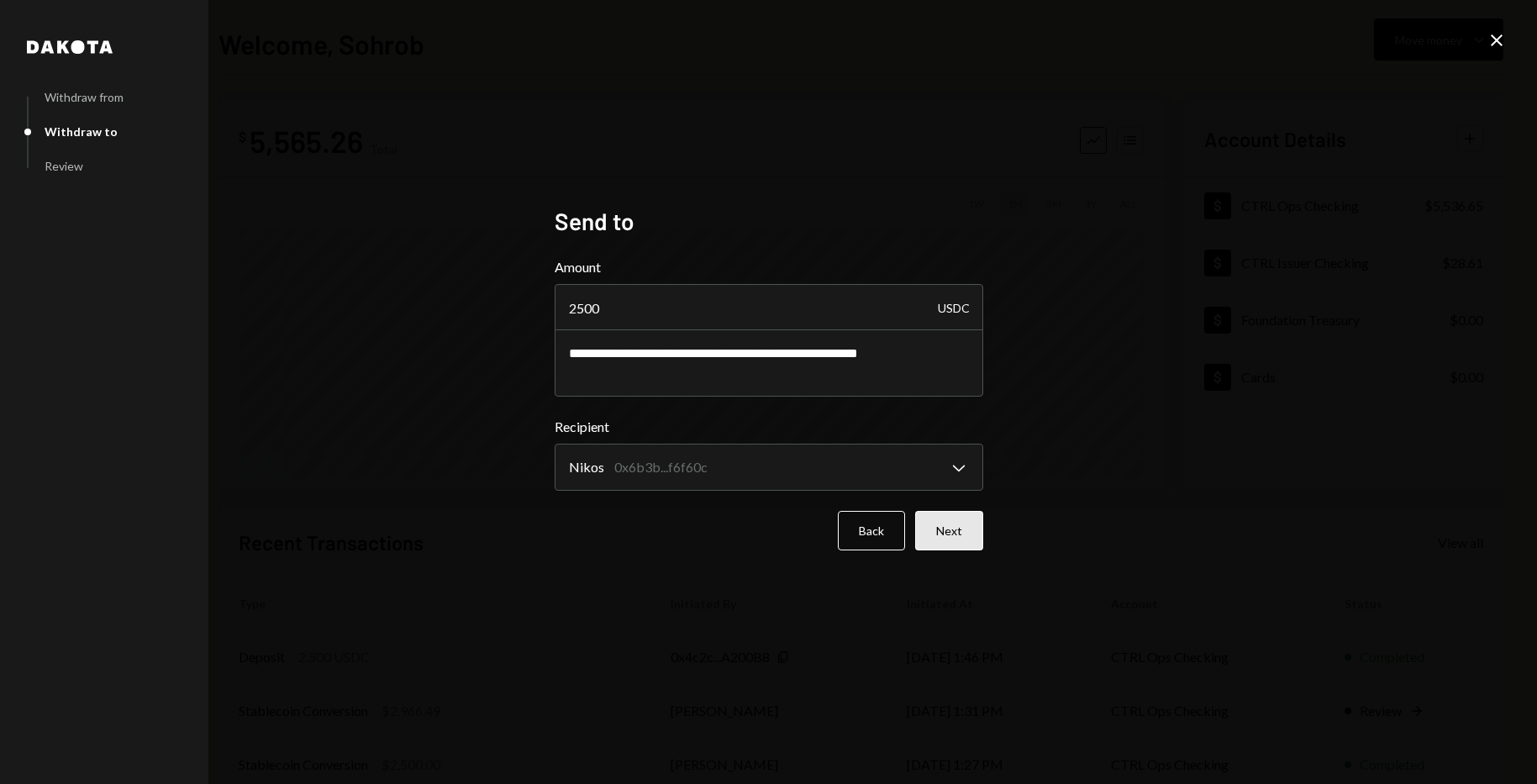
click at [968, 529] on button "Next" at bounding box center [949, 530] width 69 height 40
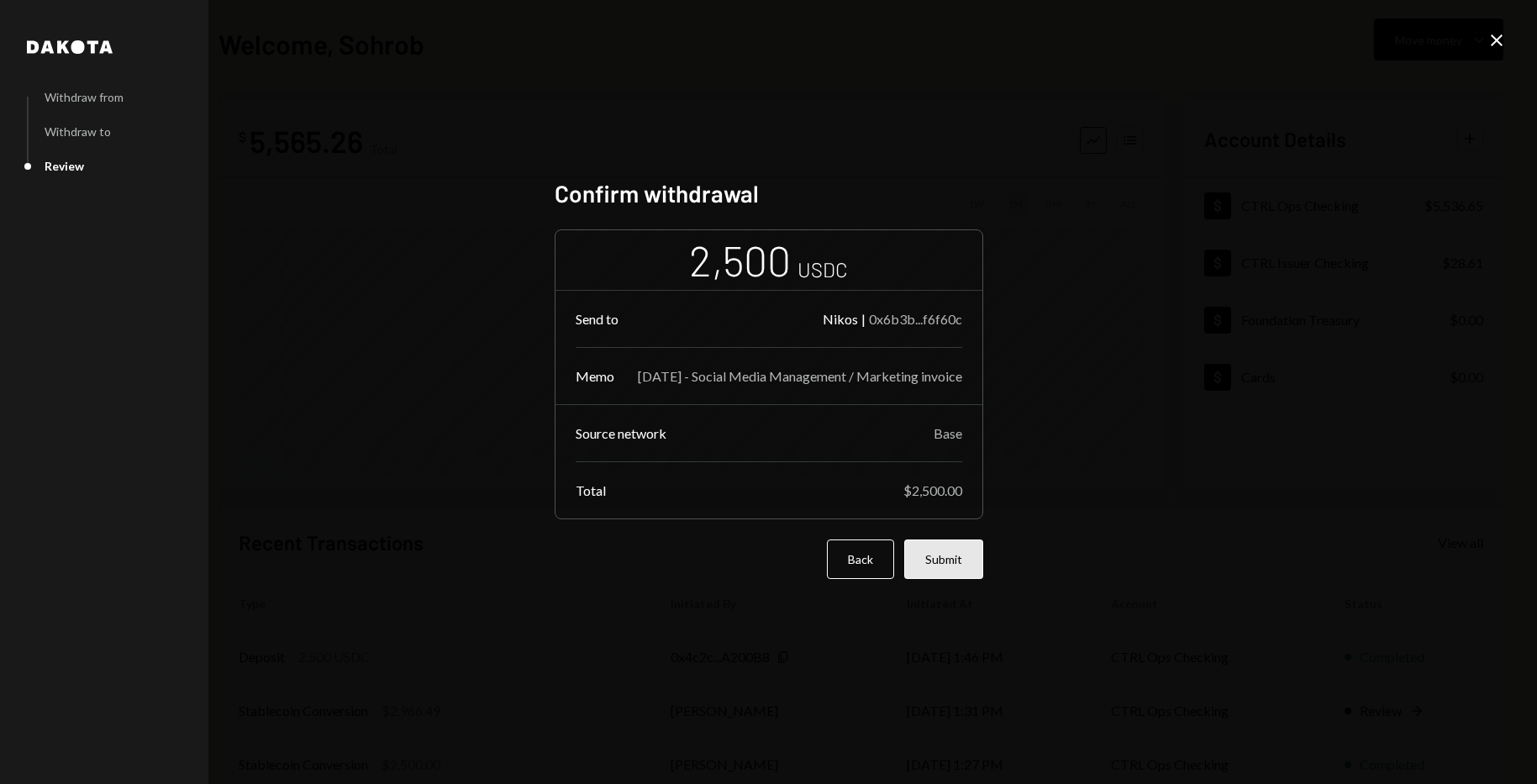
click at [956, 565] on button "Submit" at bounding box center [944, 558] width 79 height 40
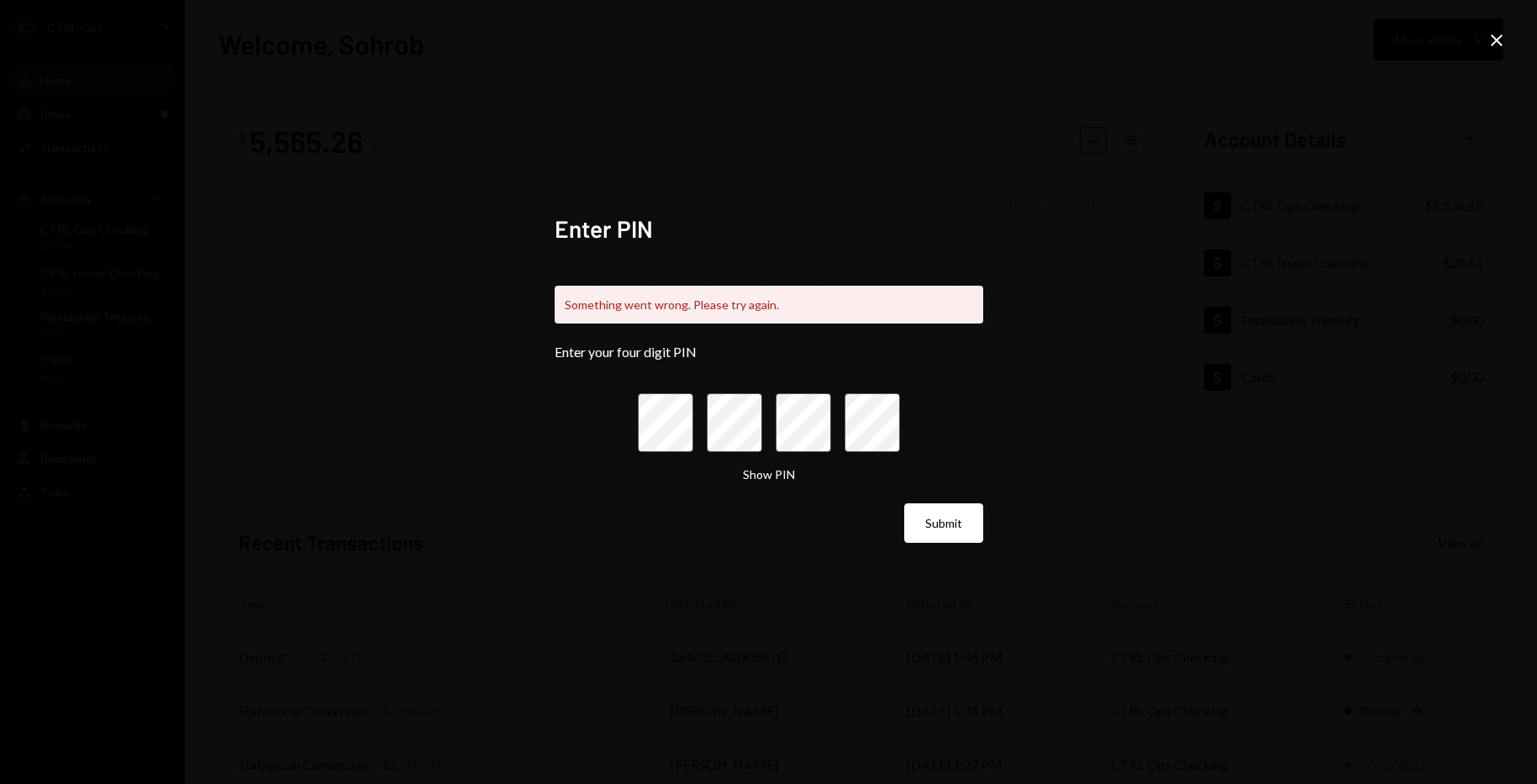
click at [1502, 34] on icon "Close" at bounding box center [1497, 40] width 20 height 20
